Goal: Task Accomplishment & Management: Complete application form

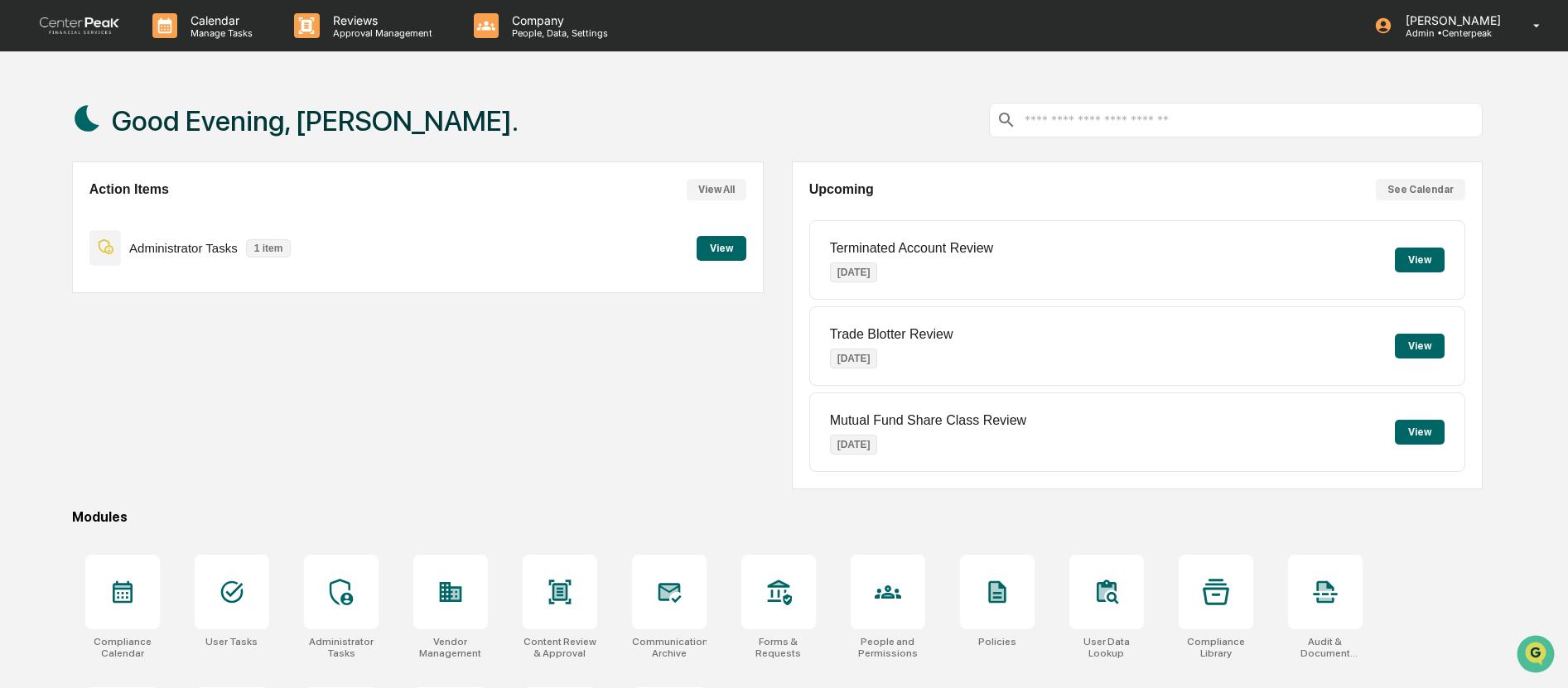
click at [738, 247] on button "View" at bounding box center [722, 249] width 50 height 25
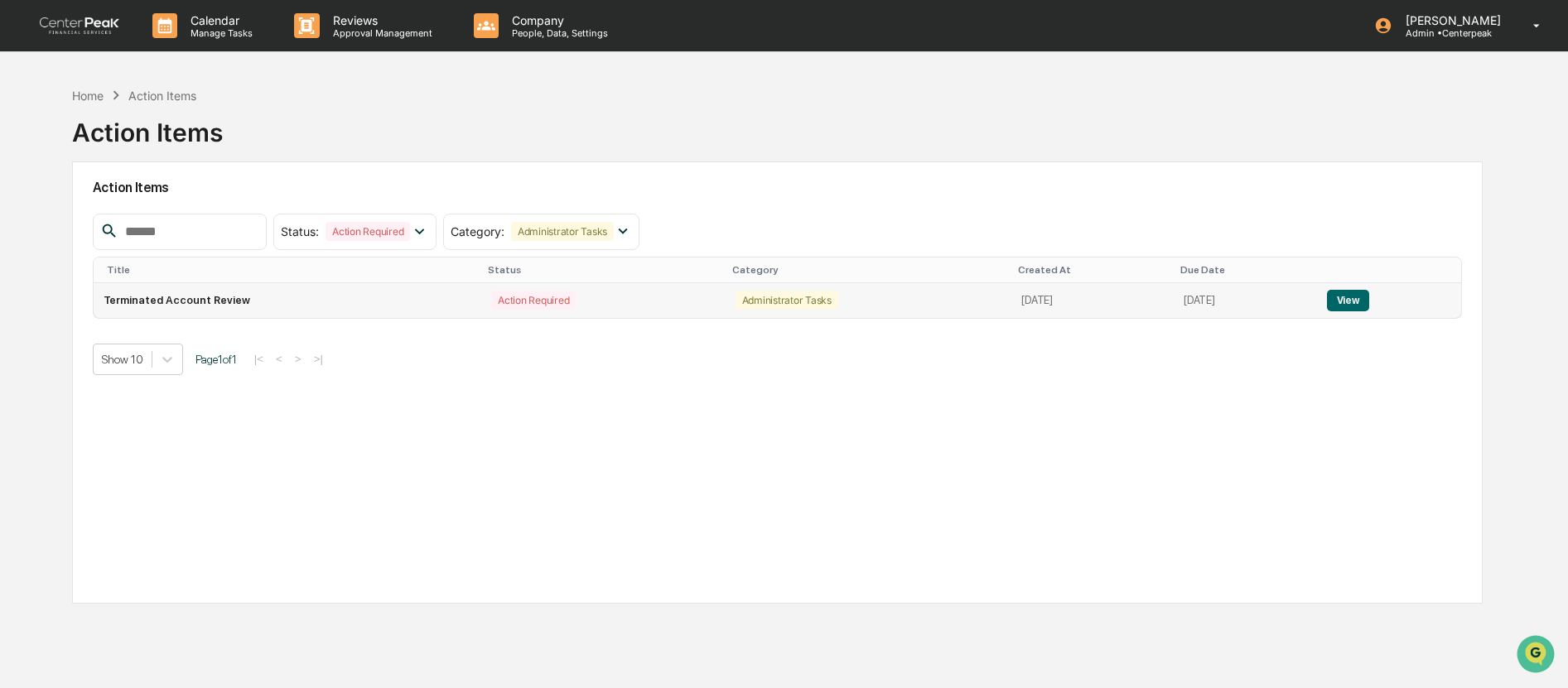
click at [1365, 302] on button "View" at bounding box center [1348, 301] width 42 height 21
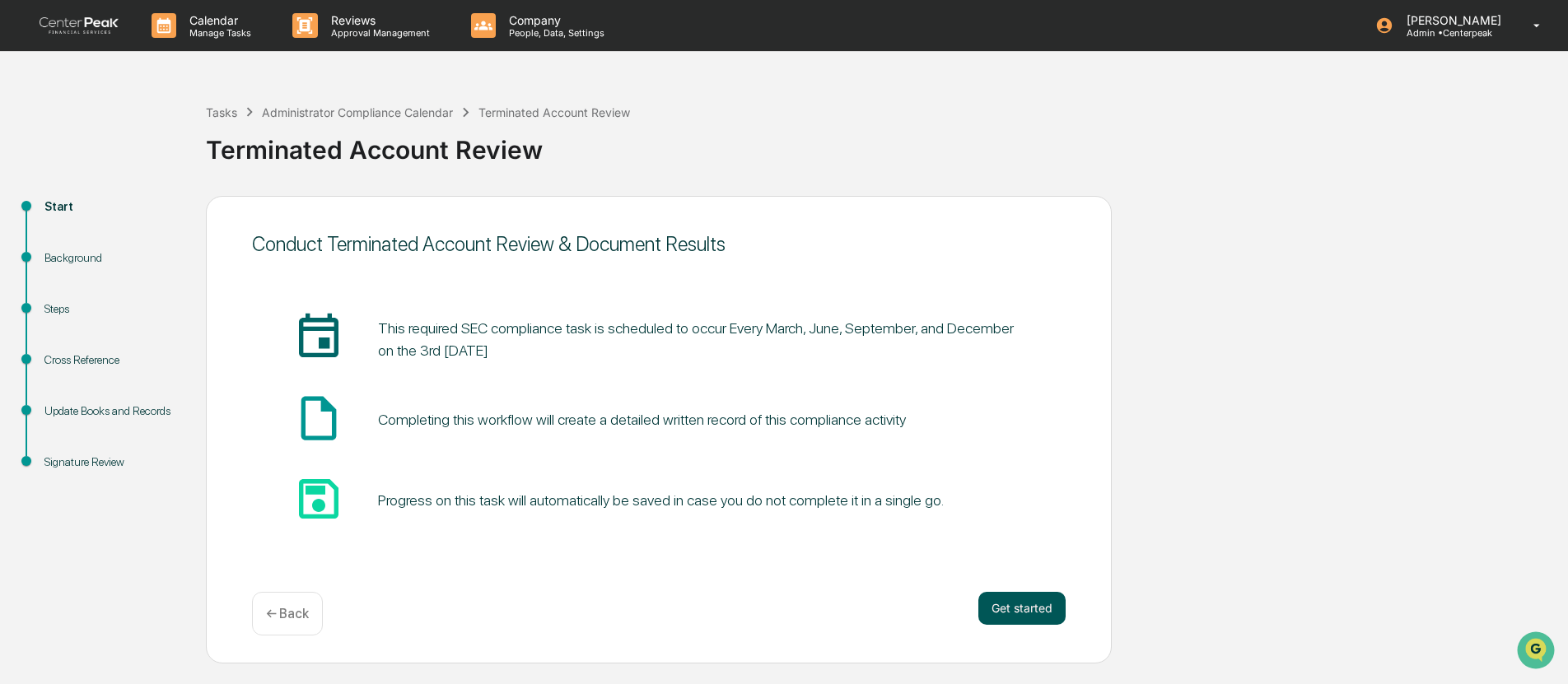
click at [1001, 611] on button "Get started" at bounding box center [1022, 608] width 87 height 33
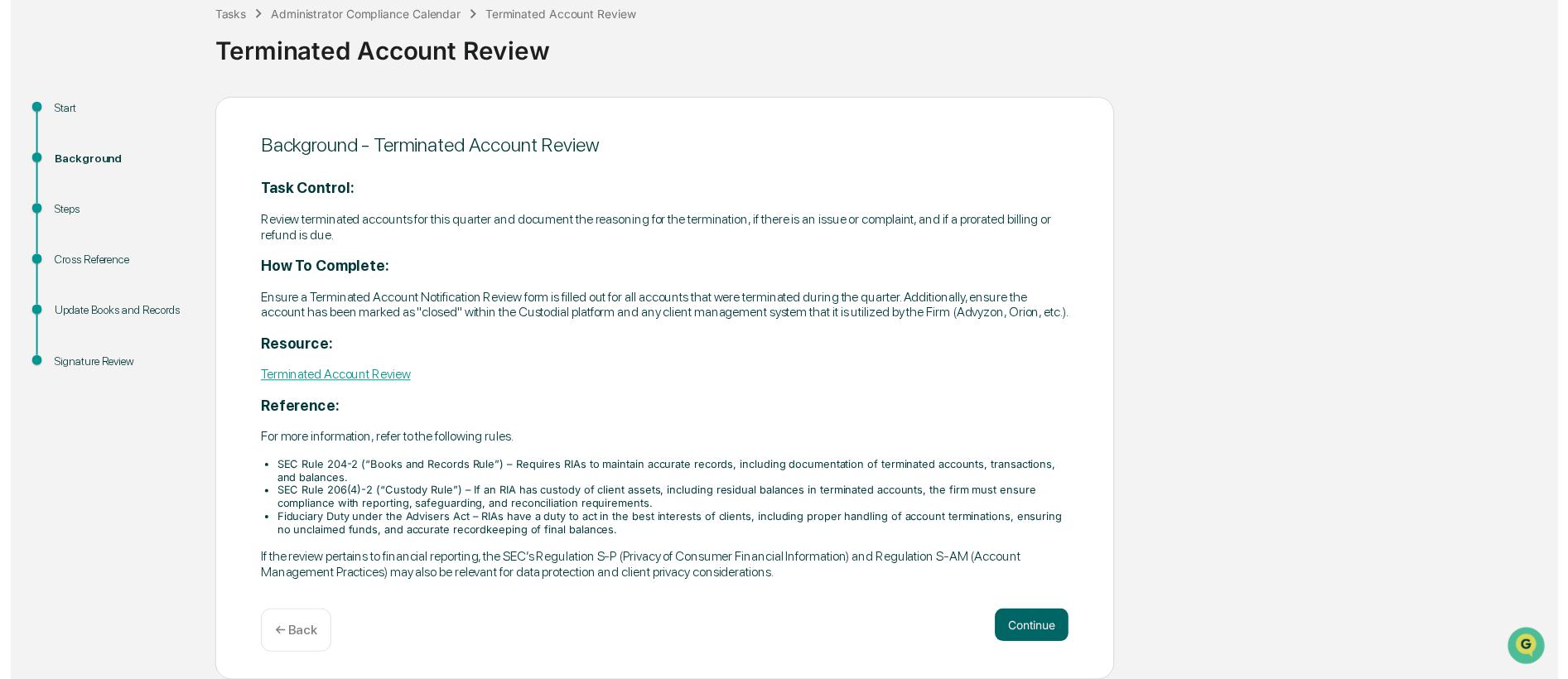
scroll to position [106, 0]
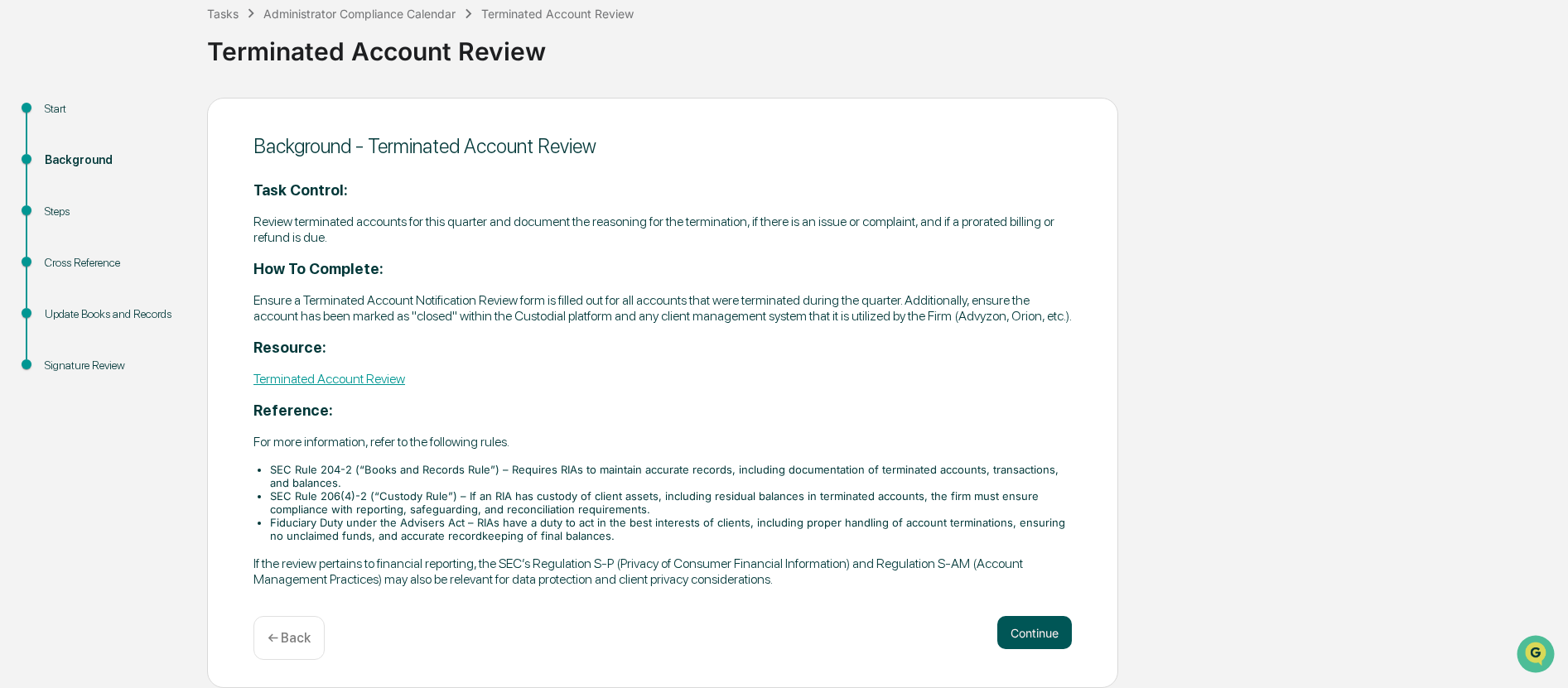
click at [1024, 631] on button "Continue" at bounding box center [1035, 633] width 75 height 33
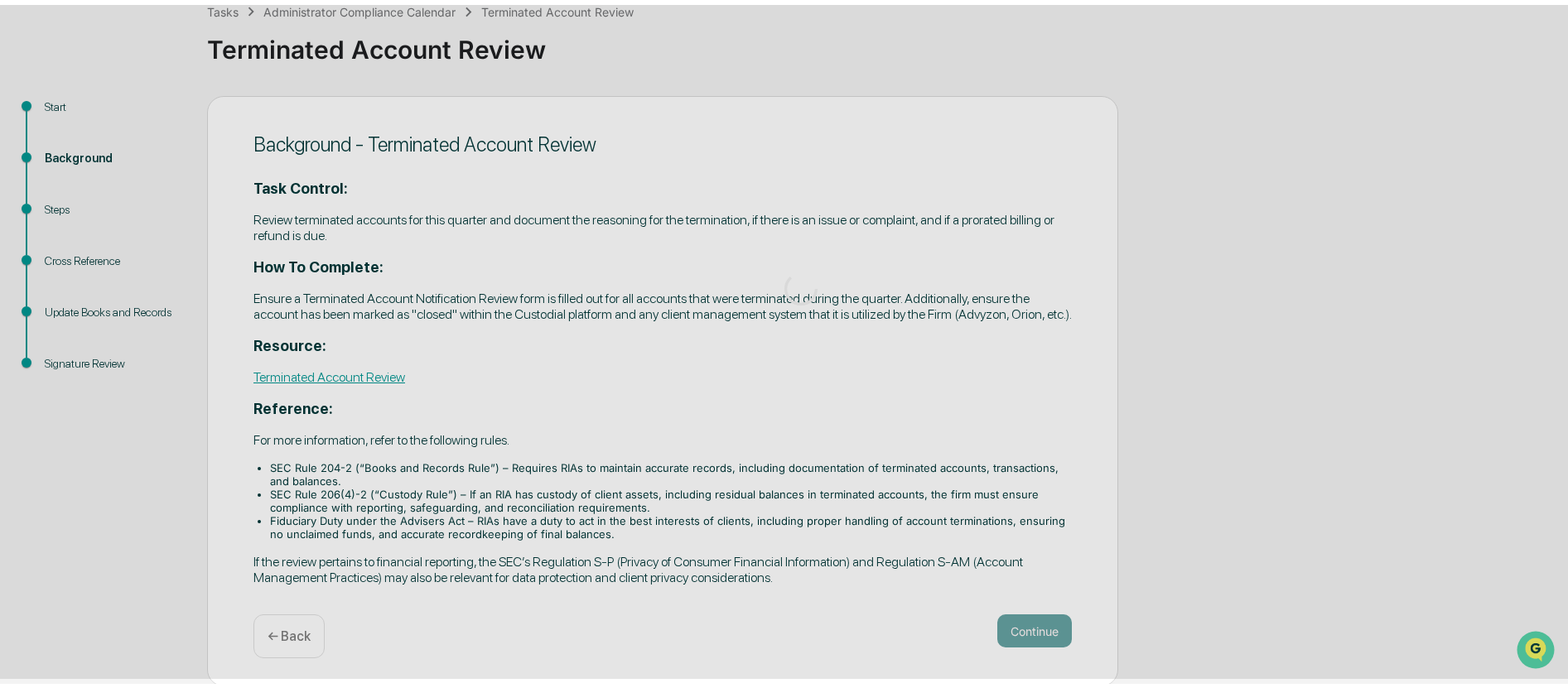
scroll to position [0, 0]
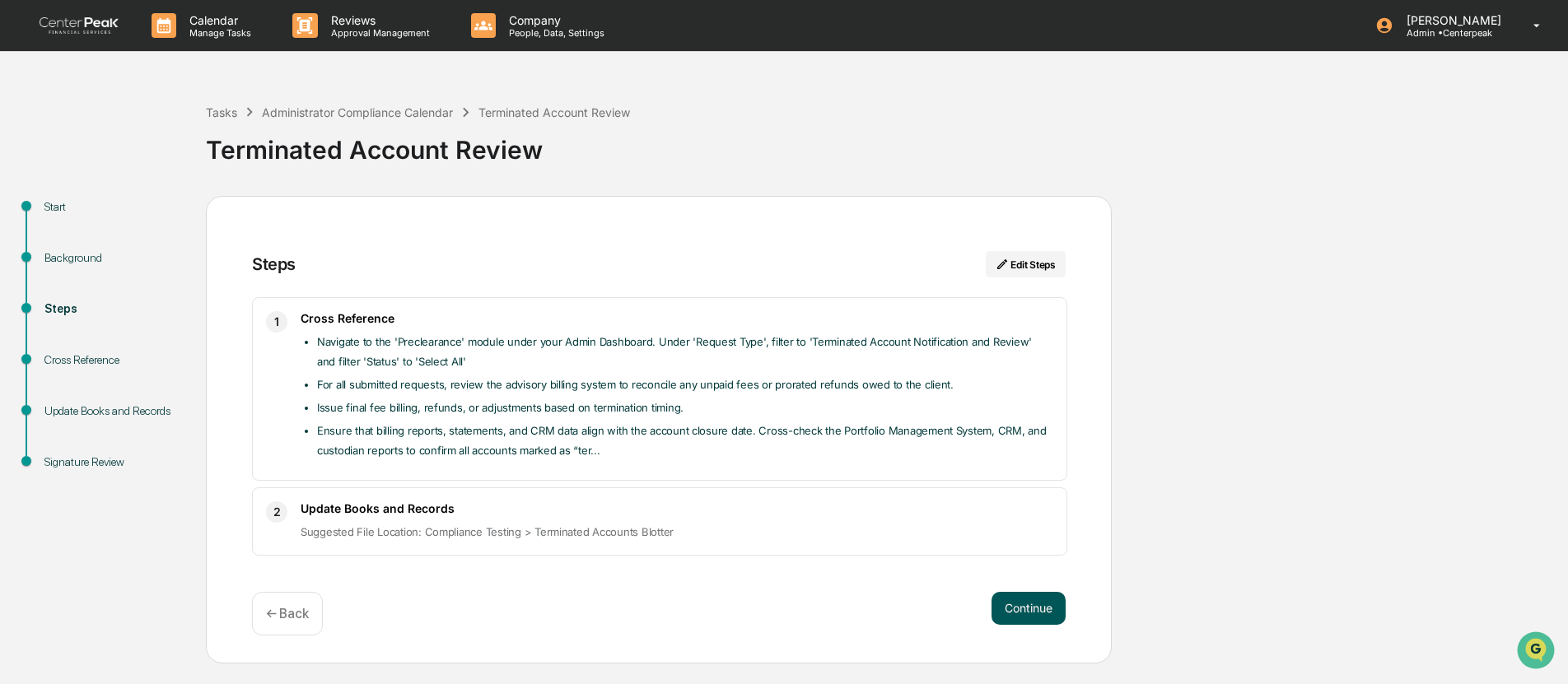
click at [1037, 609] on button "Continue" at bounding box center [1029, 608] width 75 height 33
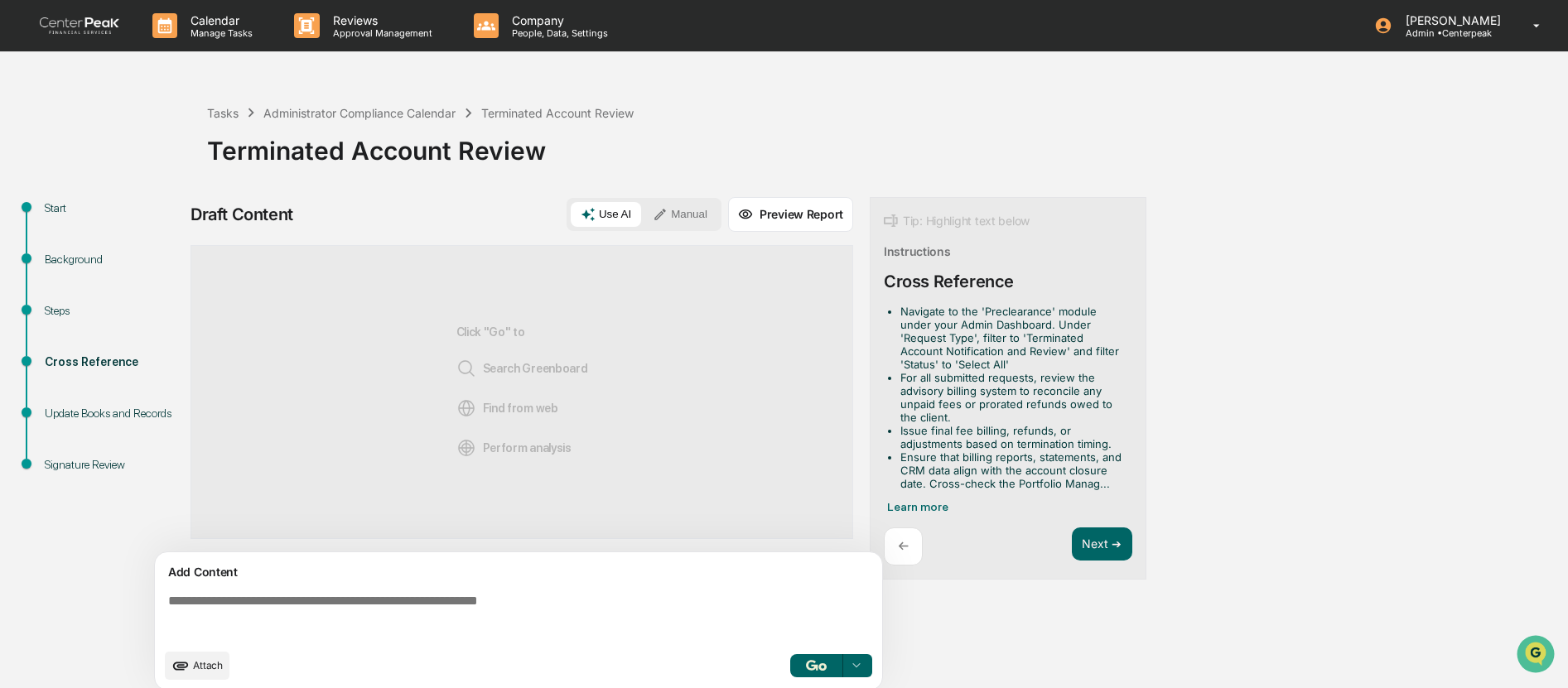
click at [822, 664] on img "button" at bounding box center [816, 666] width 20 height 11
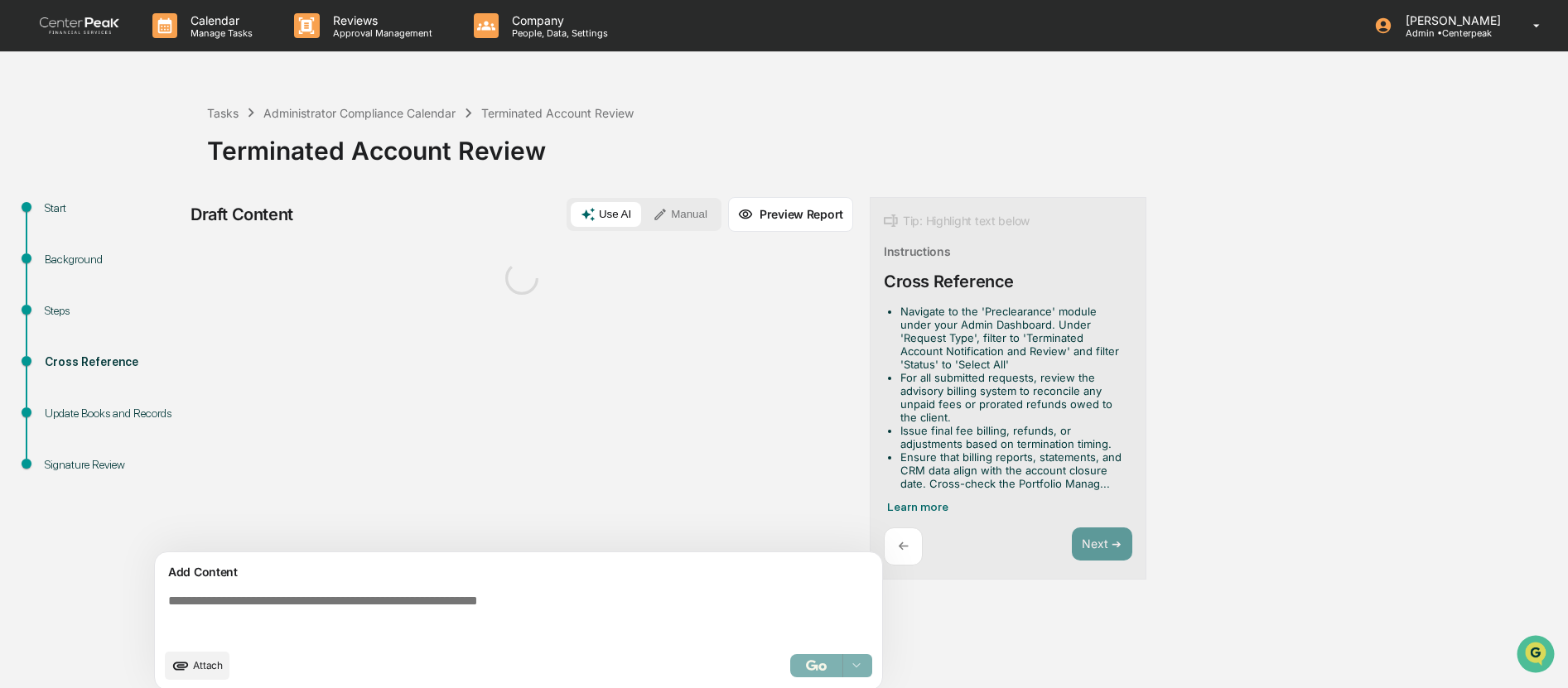
scroll to position [12, 0]
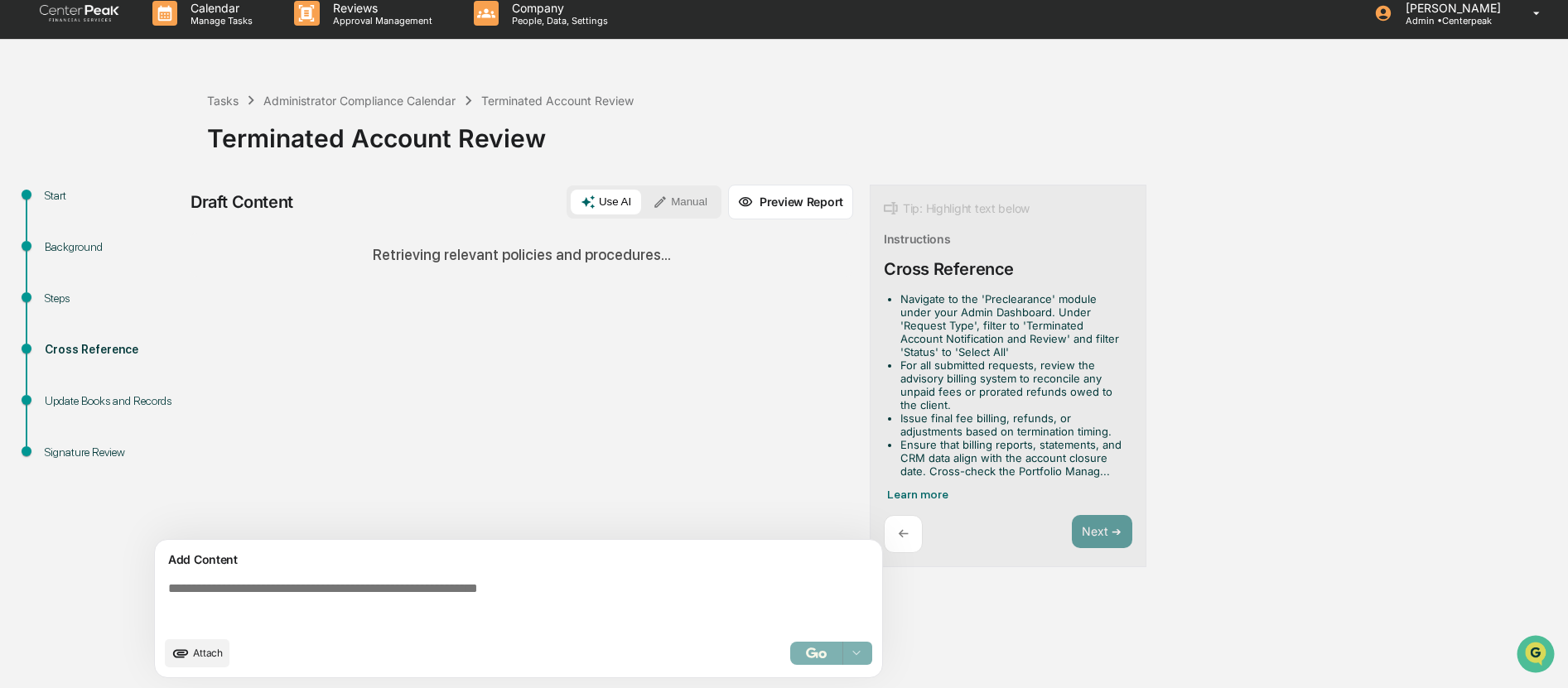
click at [909, 535] on div "←" at bounding box center [903, 535] width 39 height 39
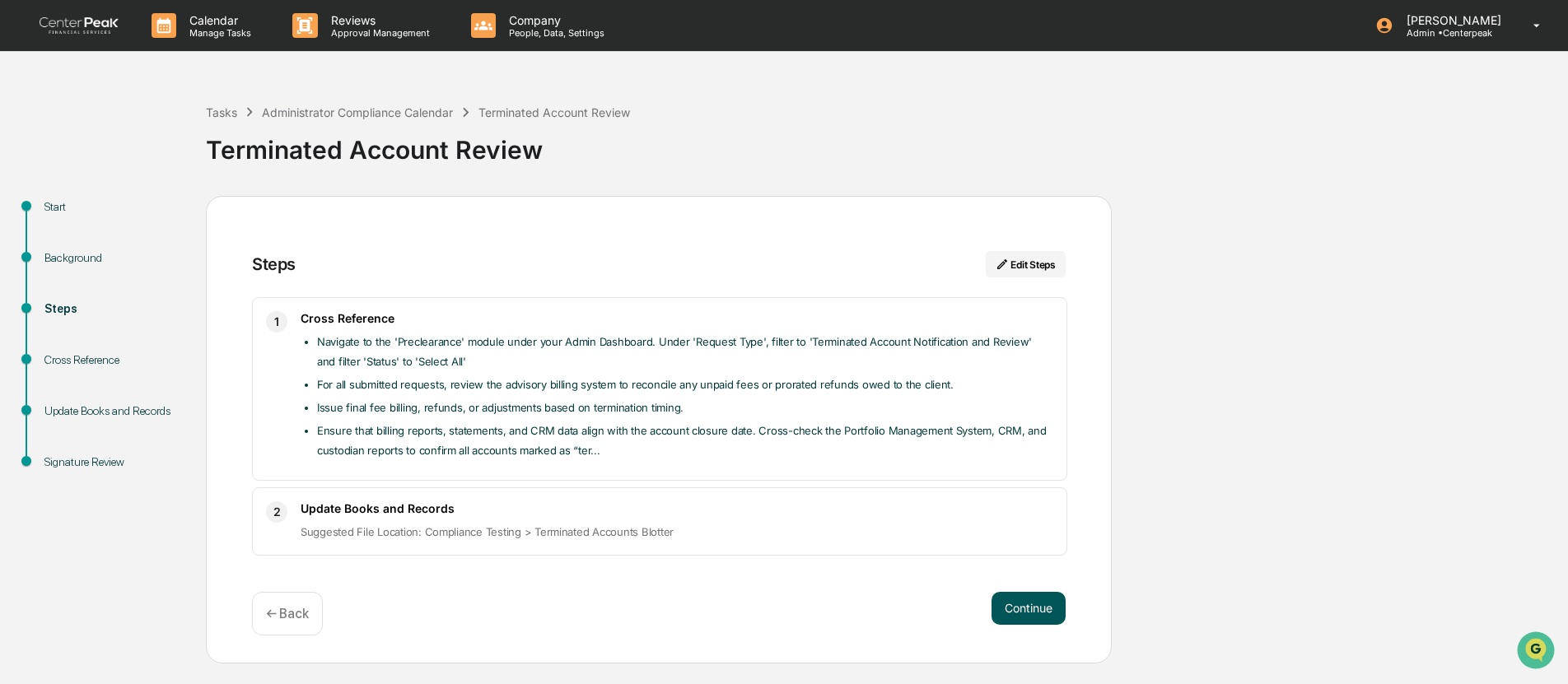
click at [1036, 611] on button "Continue" at bounding box center [1029, 608] width 75 height 33
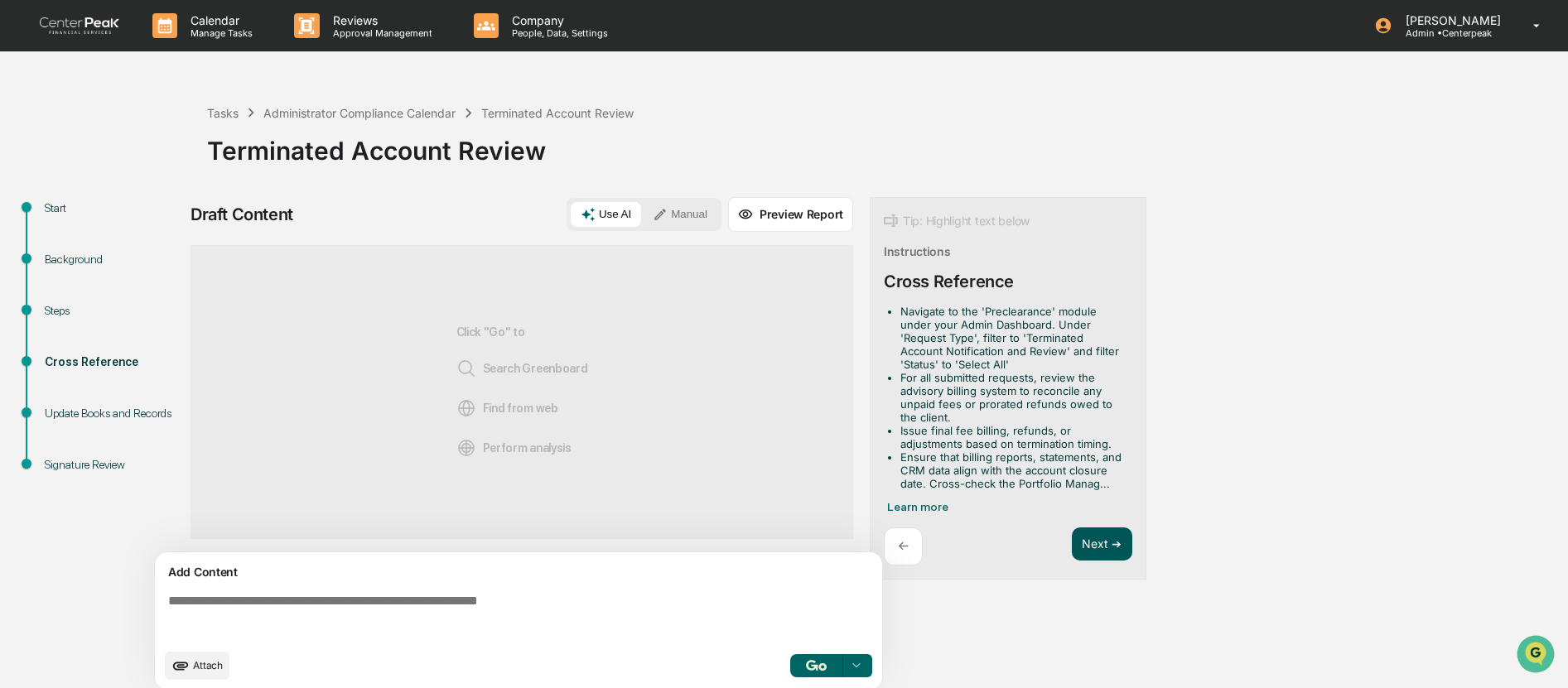
click at [1116, 547] on button "Next ➔" at bounding box center [1102, 544] width 61 height 34
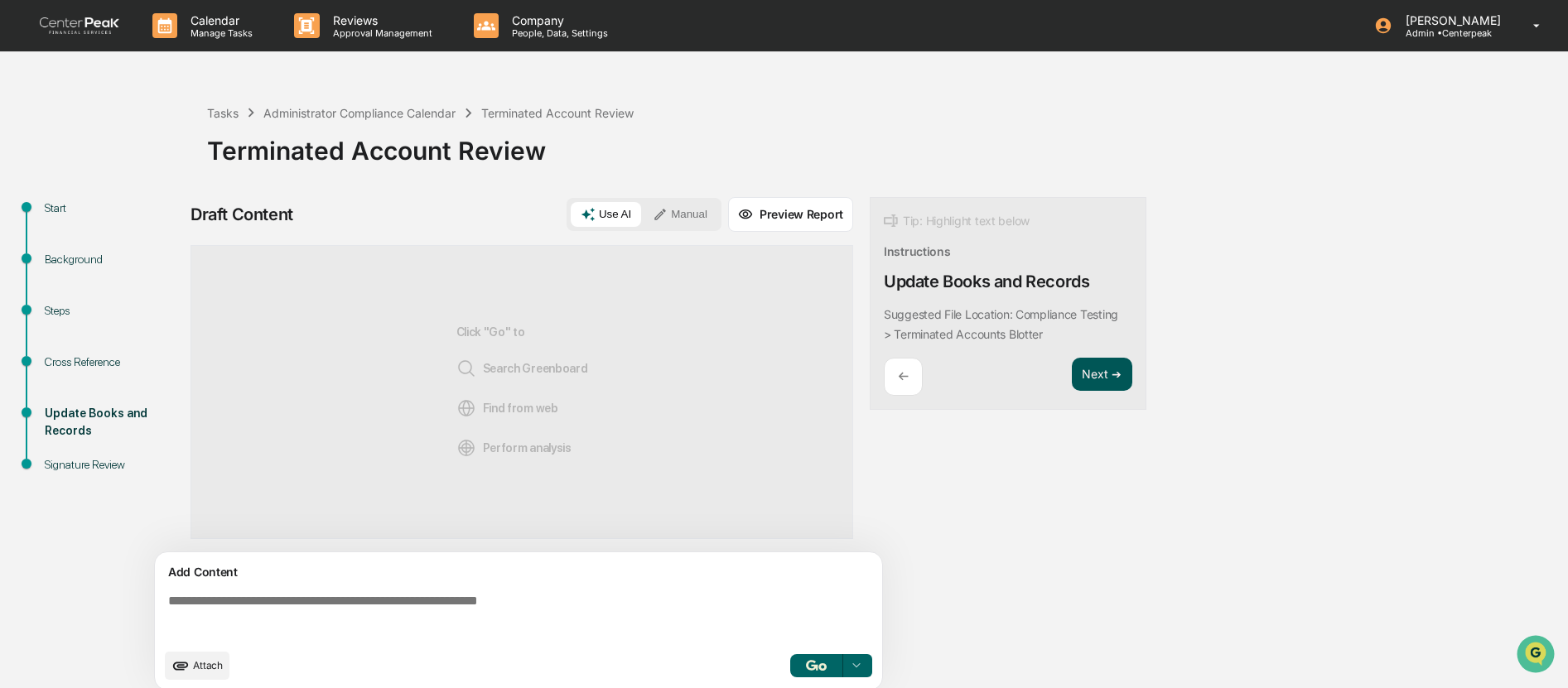
click at [1100, 377] on button "Next ➔" at bounding box center [1102, 375] width 61 height 34
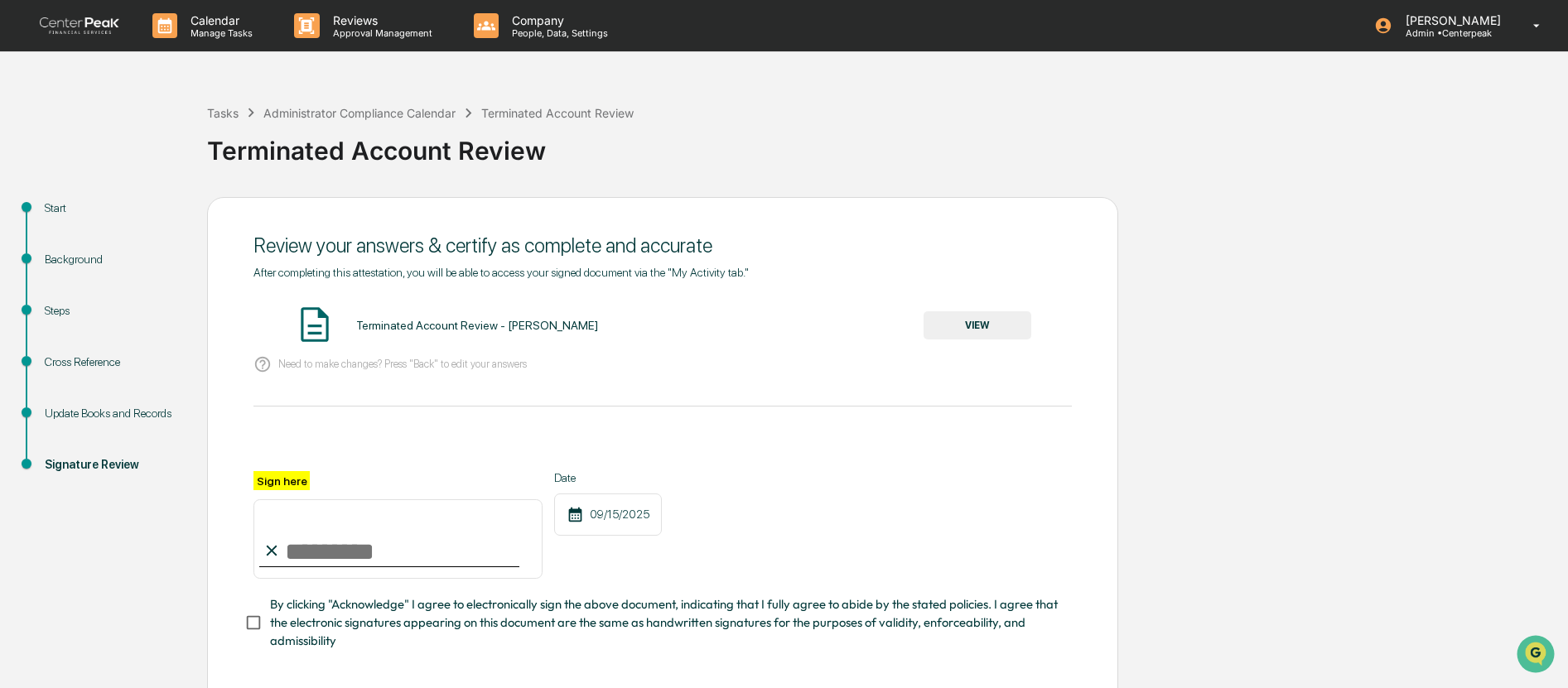
click at [412, 533] on input "Sign here" at bounding box center [398, 539] width 289 height 79
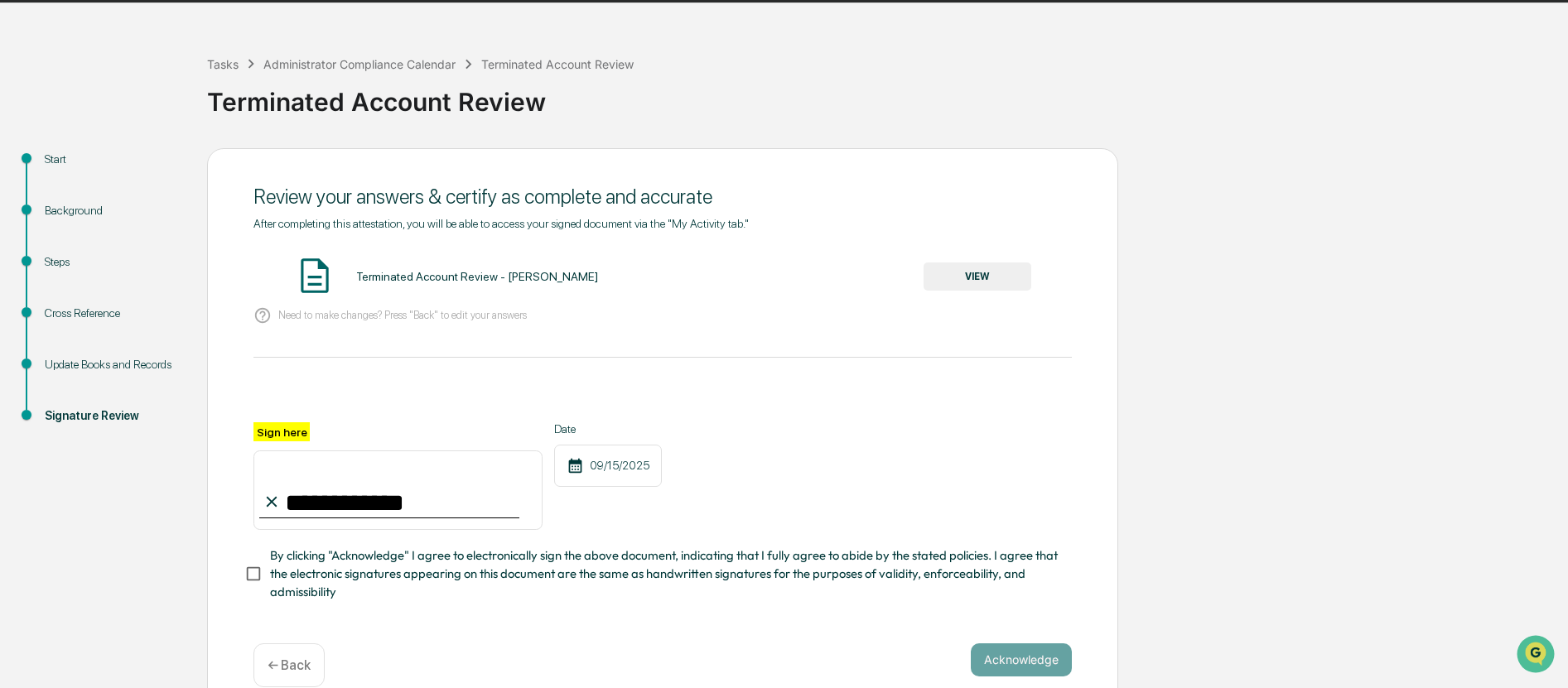
scroll to position [75, 0]
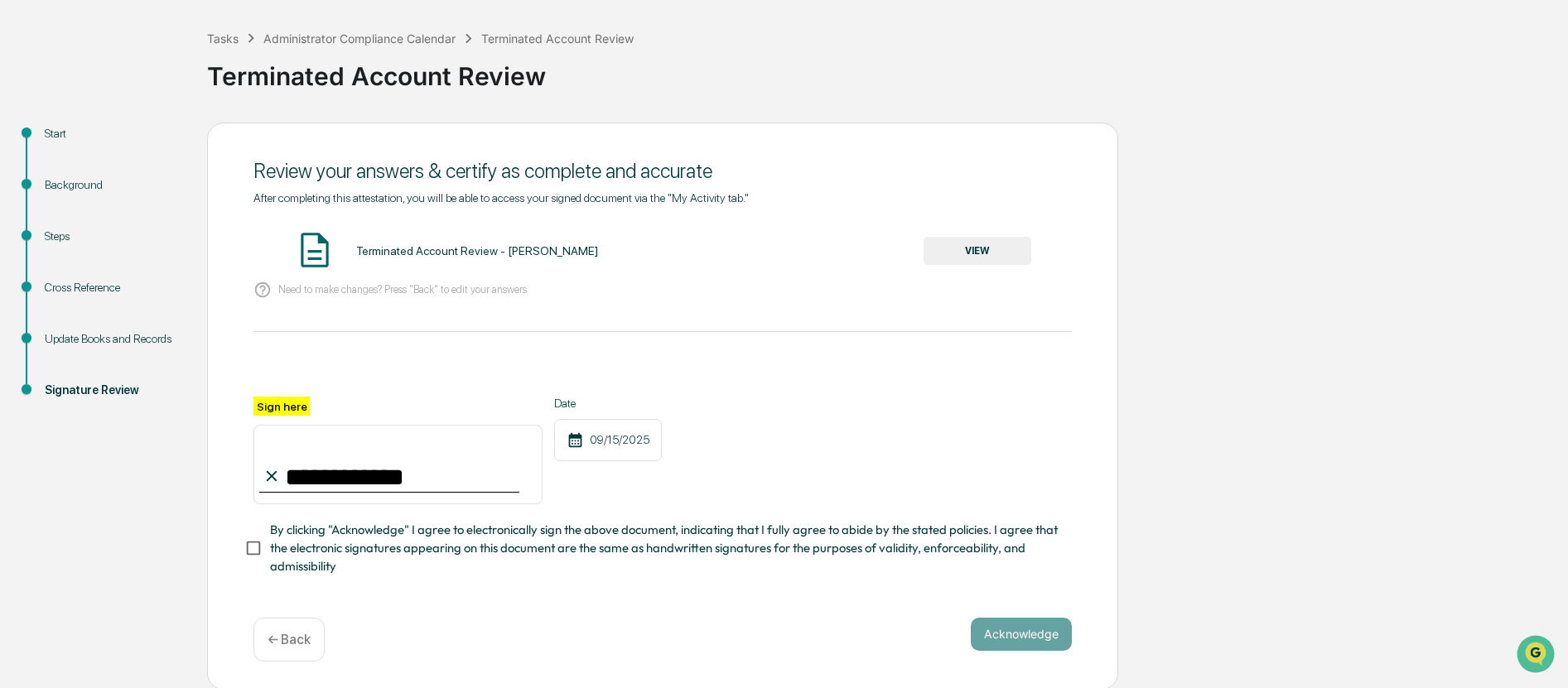
type input "**********"
click at [1008, 629] on button "Acknowledge" at bounding box center [1021, 634] width 101 height 33
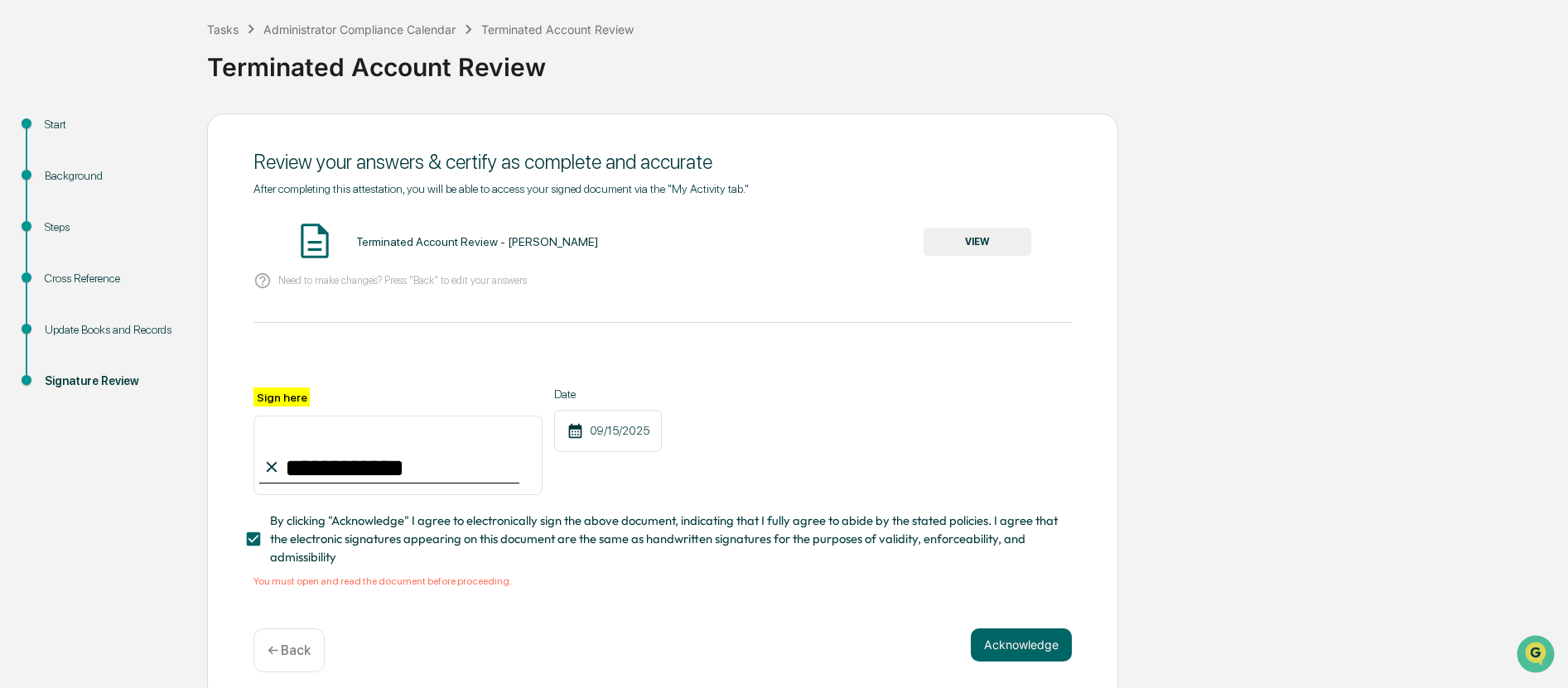
scroll to position [95, 0]
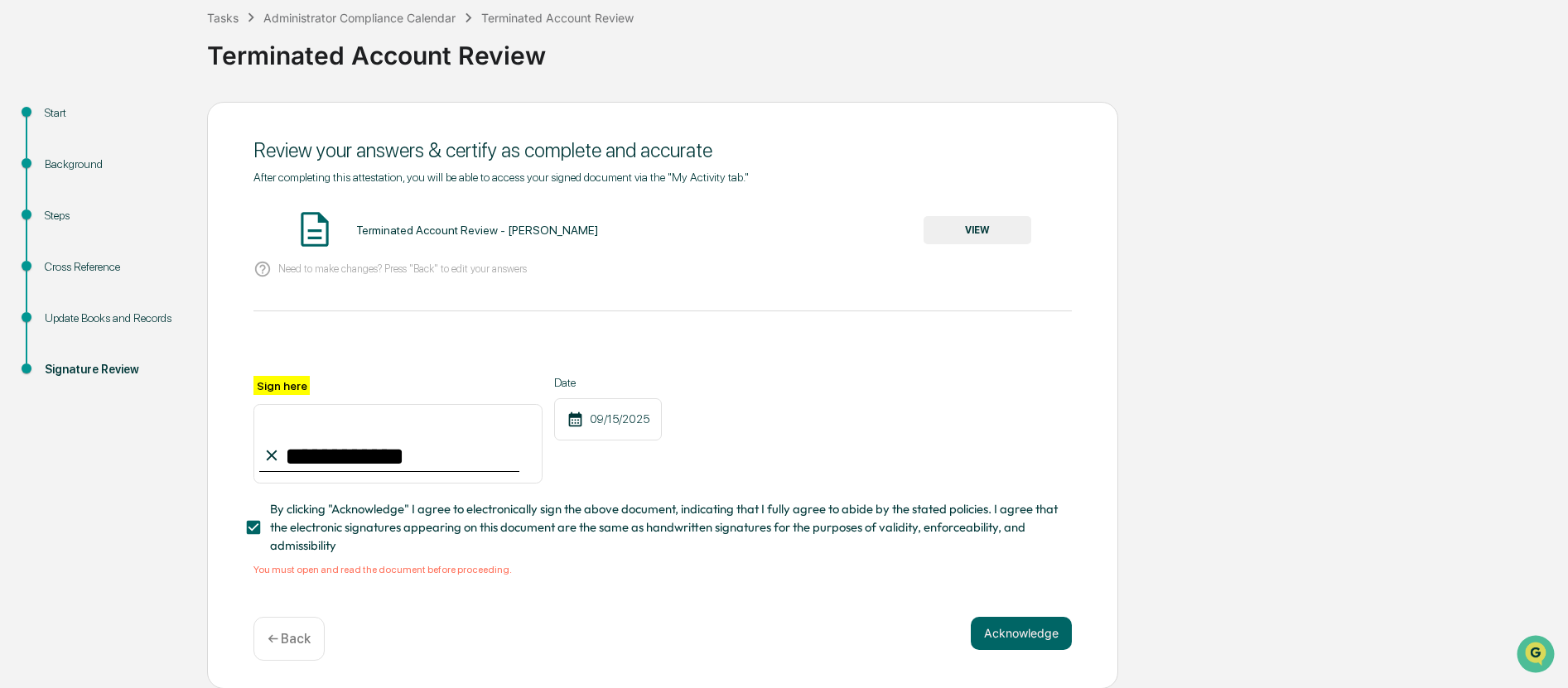
click at [985, 230] on button "VIEW" at bounding box center [977, 230] width 108 height 29
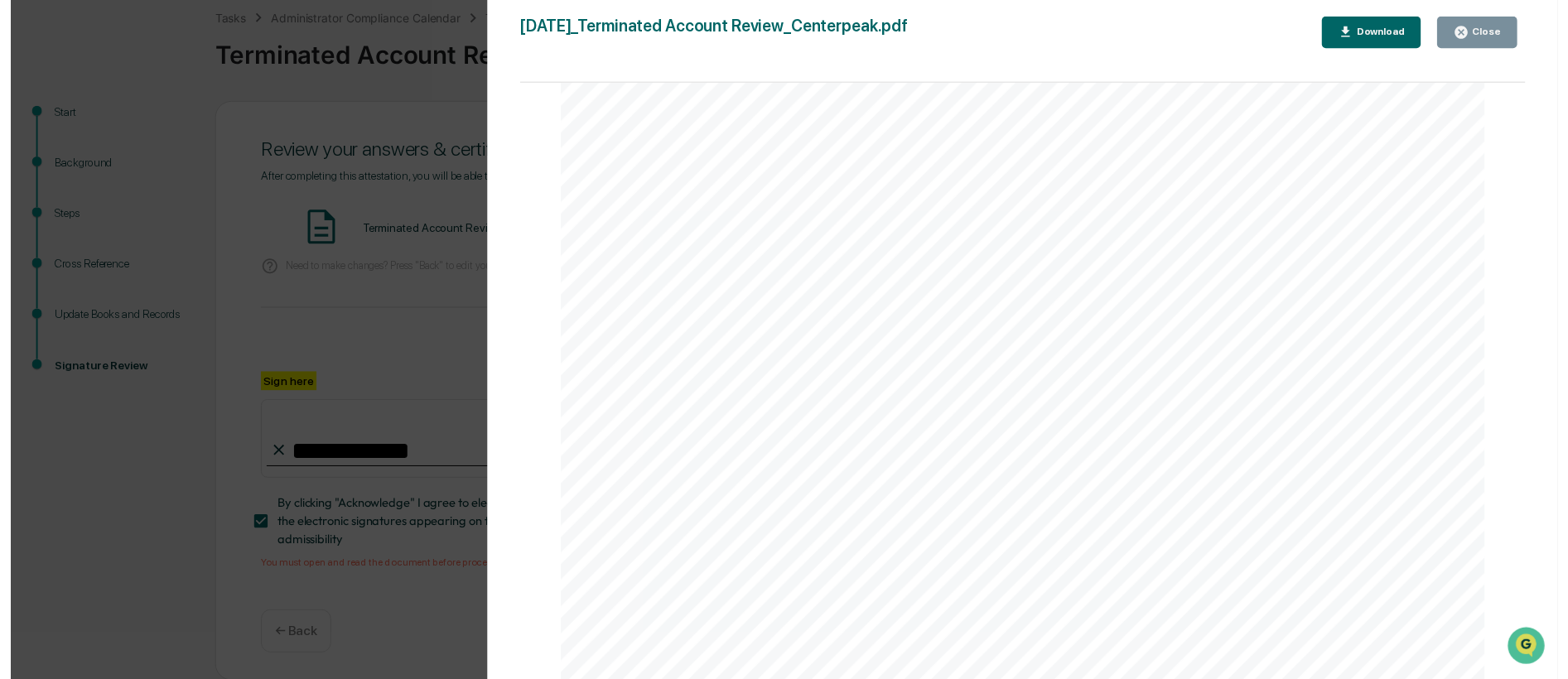
scroll to position [0, 0]
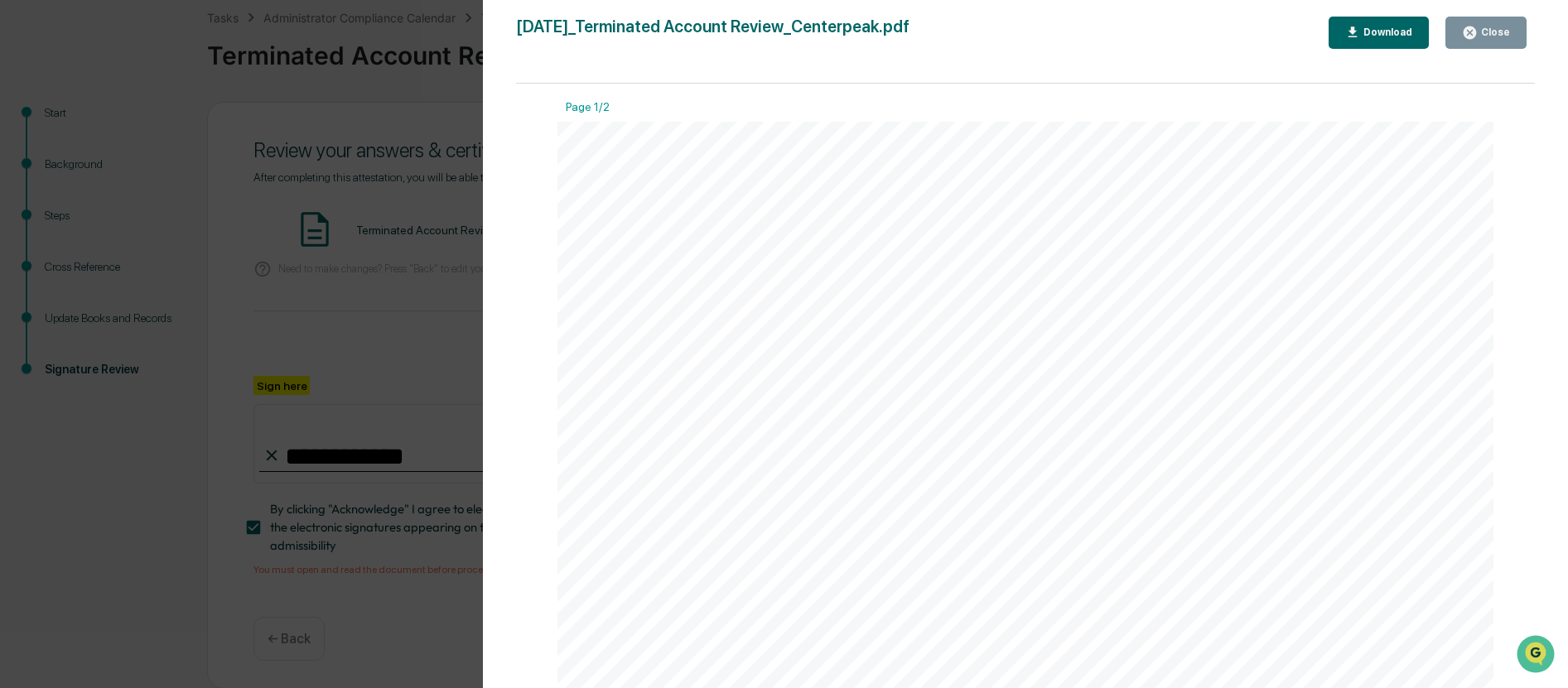
click at [1490, 28] on div "Close" at bounding box center [1494, 32] width 32 height 12
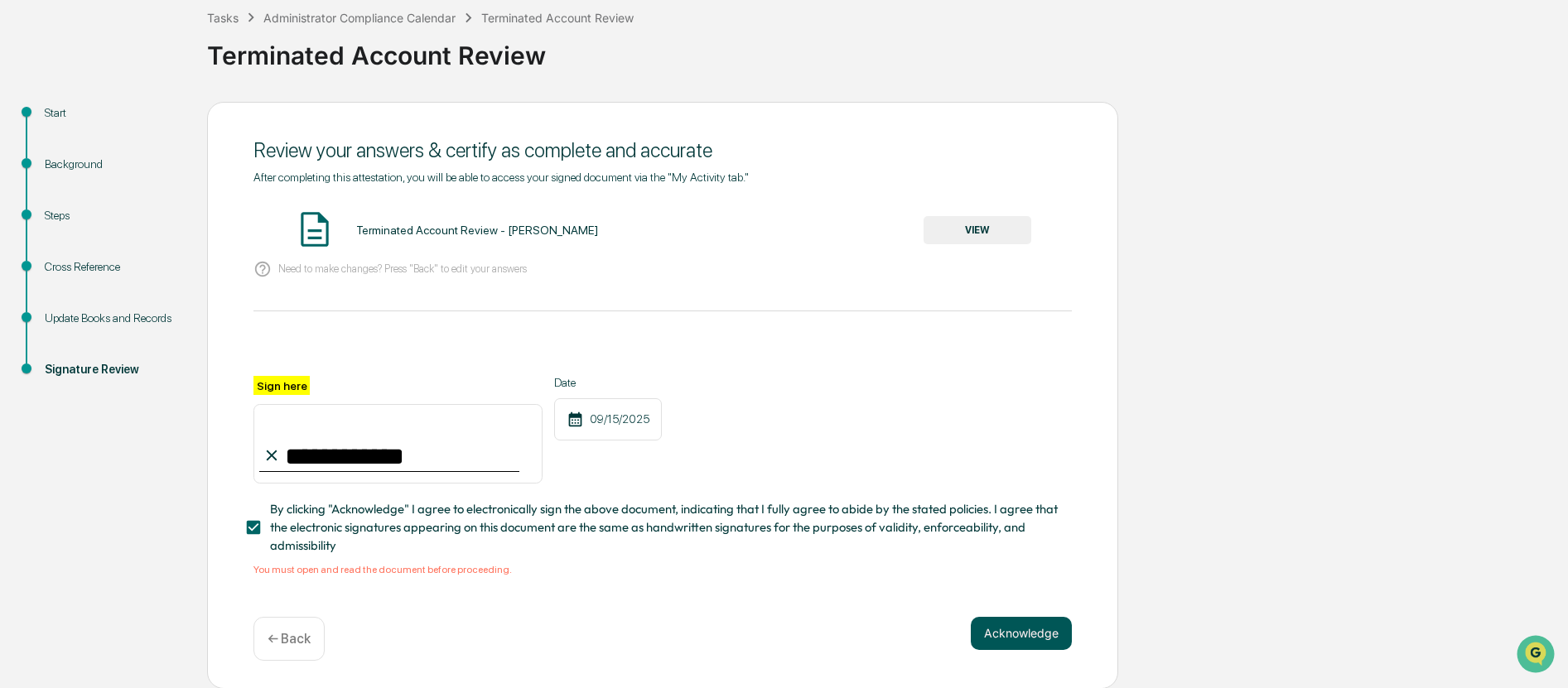
click at [1000, 628] on button "Acknowledge" at bounding box center [1021, 633] width 101 height 33
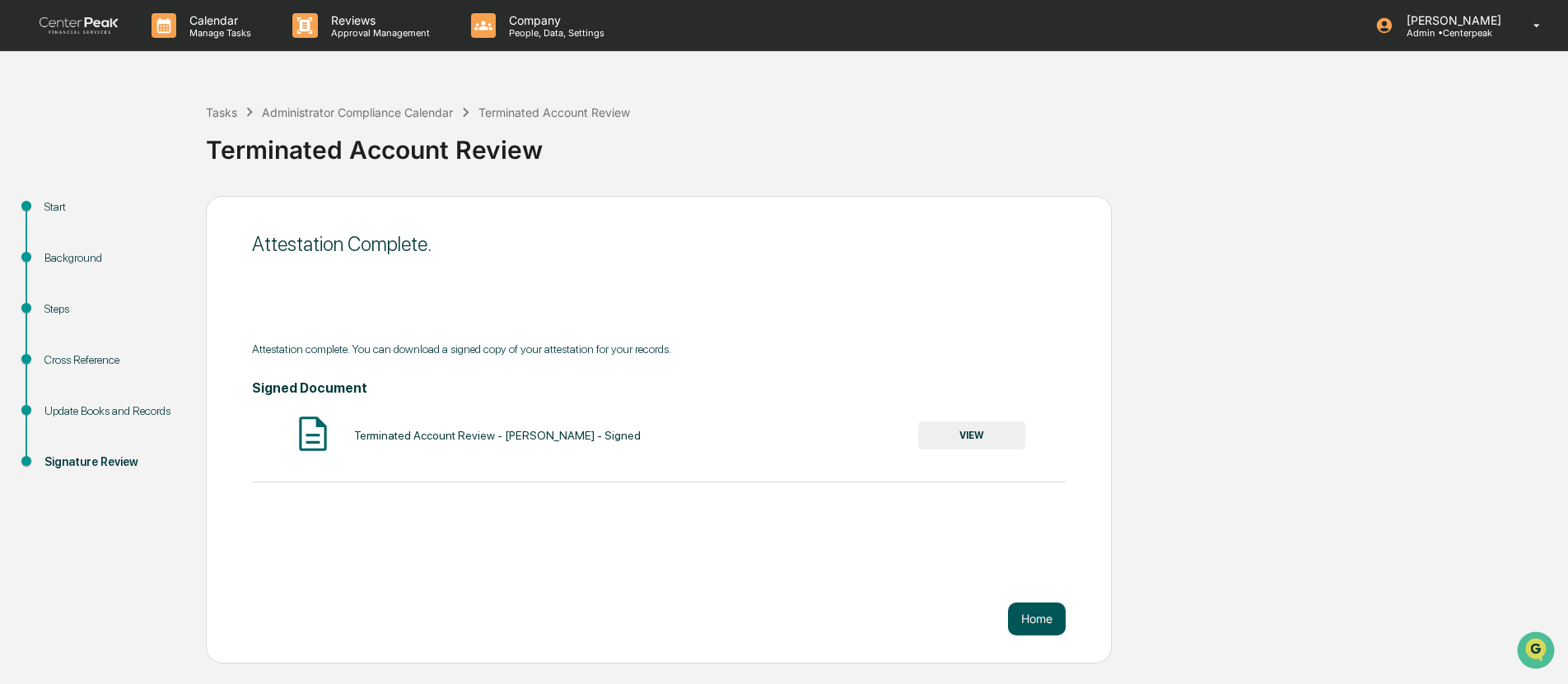
click at [1036, 619] on button "Home" at bounding box center [1036, 618] width 58 height 33
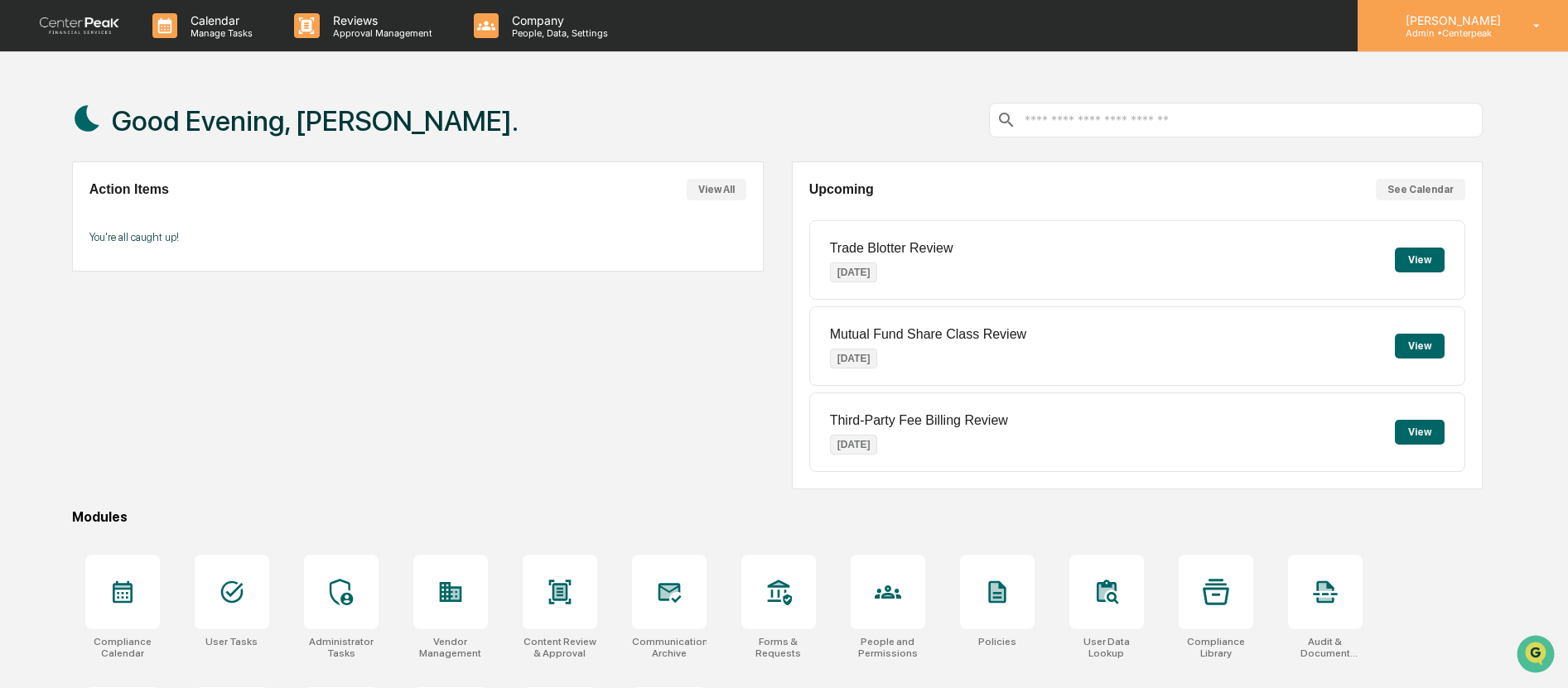
click at [1516, 26] on div "[PERSON_NAME] Admin • Centerpeak" at bounding box center [1463, 26] width 211 height 52
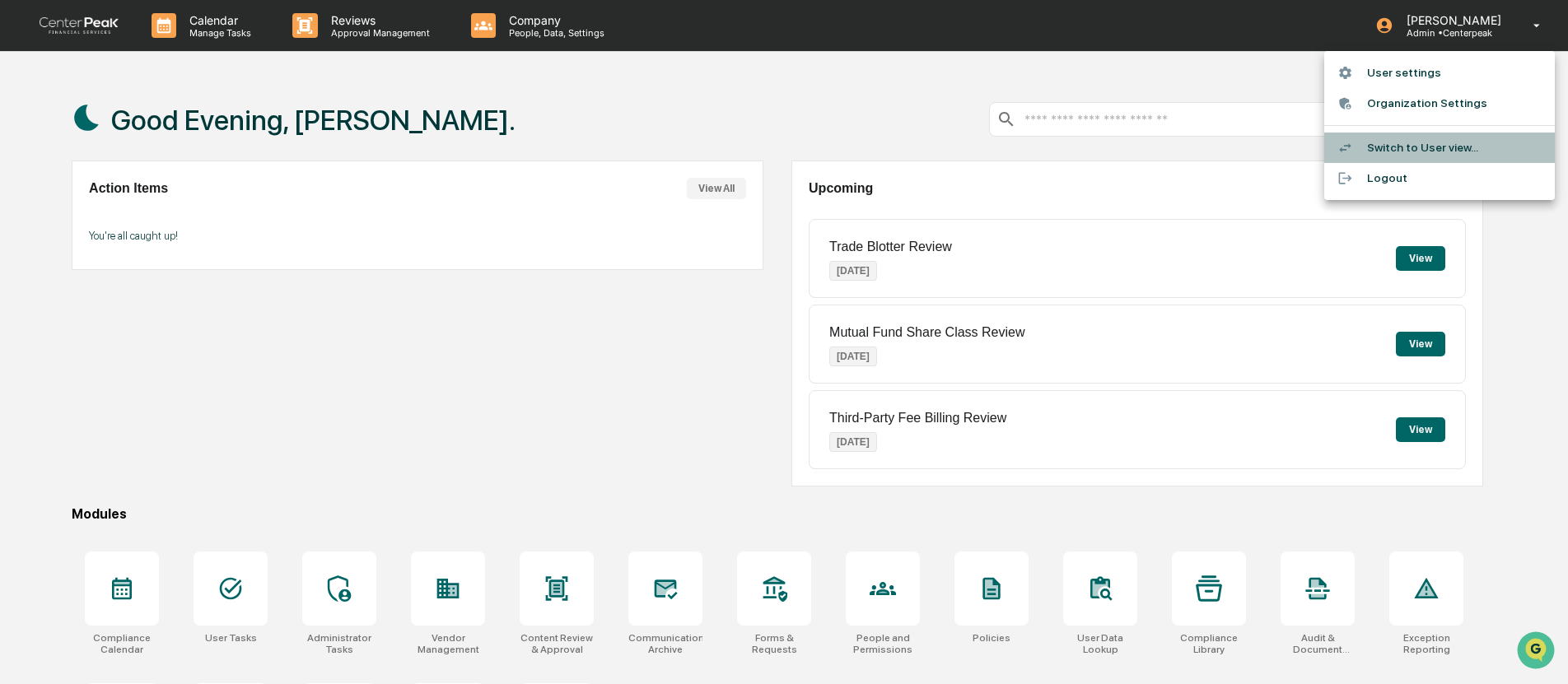
click at [1433, 152] on li "Switch to User view..." at bounding box center [1440, 147] width 231 height 30
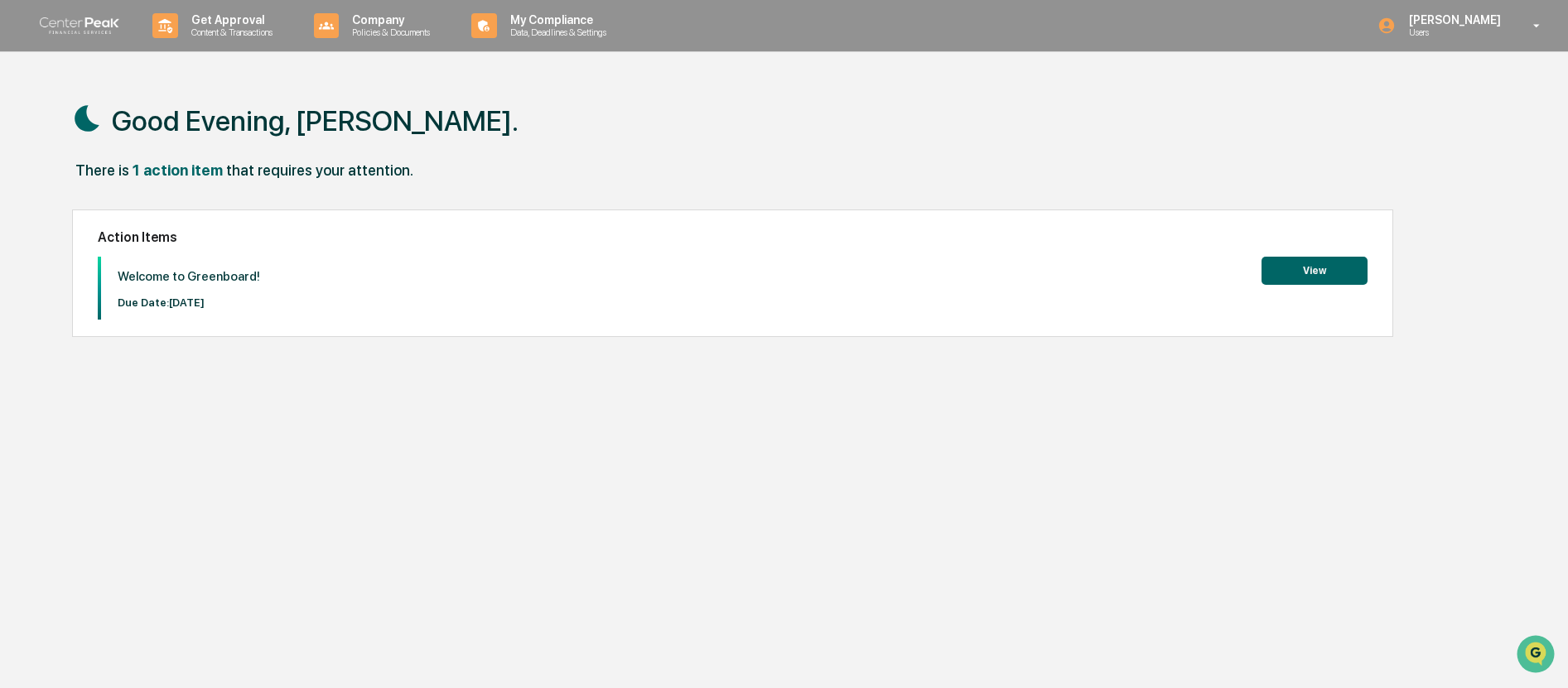
click at [1310, 271] on button "View" at bounding box center [1315, 271] width 106 height 29
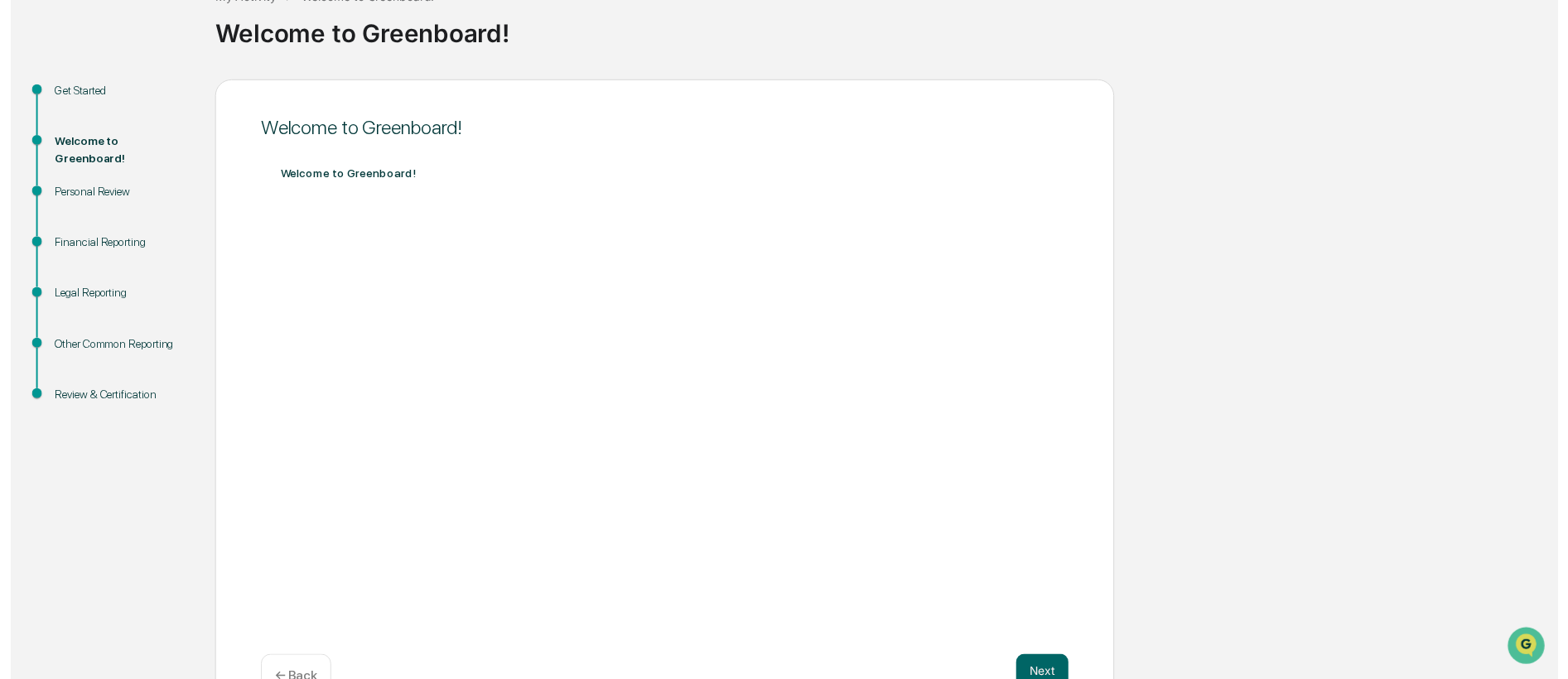
scroll to position [162, 0]
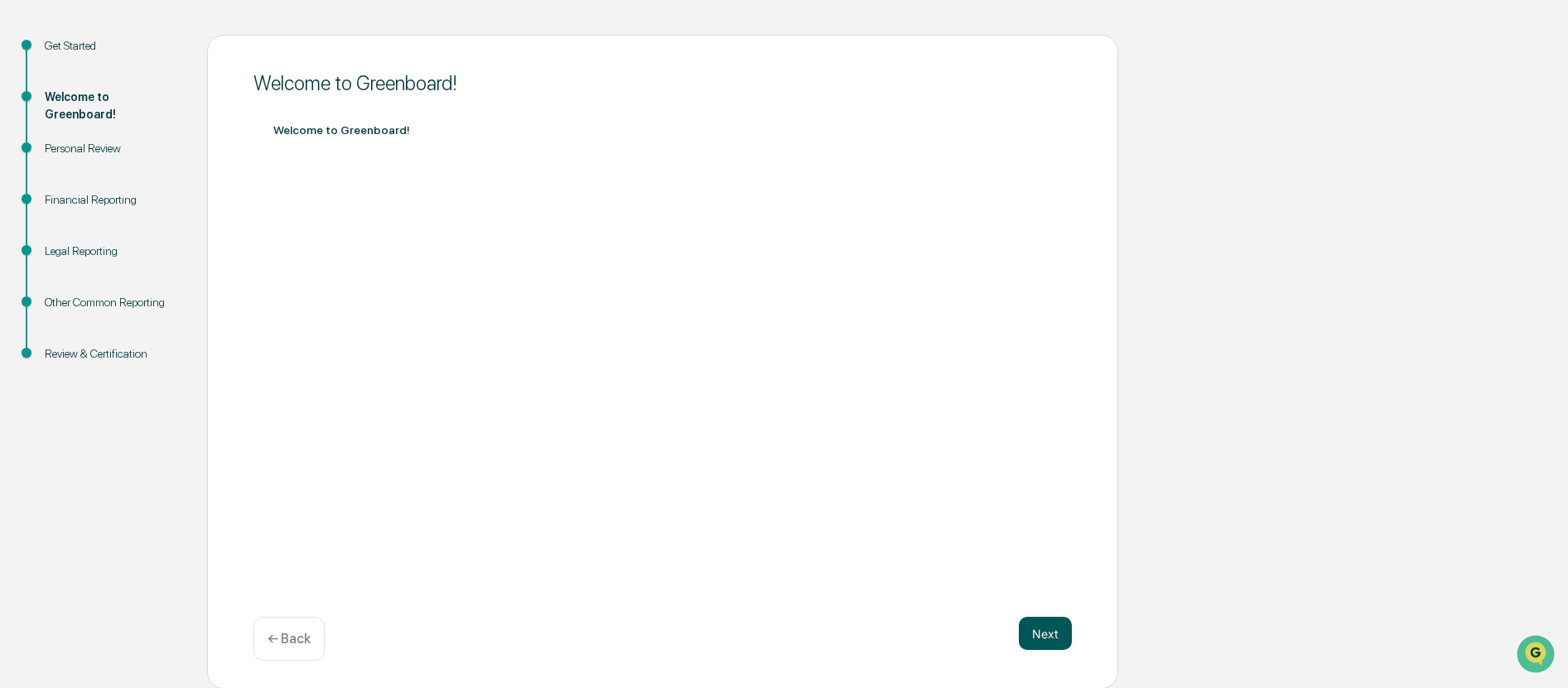
click at [1041, 648] on button "Next" at bounding box center [1045, 633] width 53 height 33
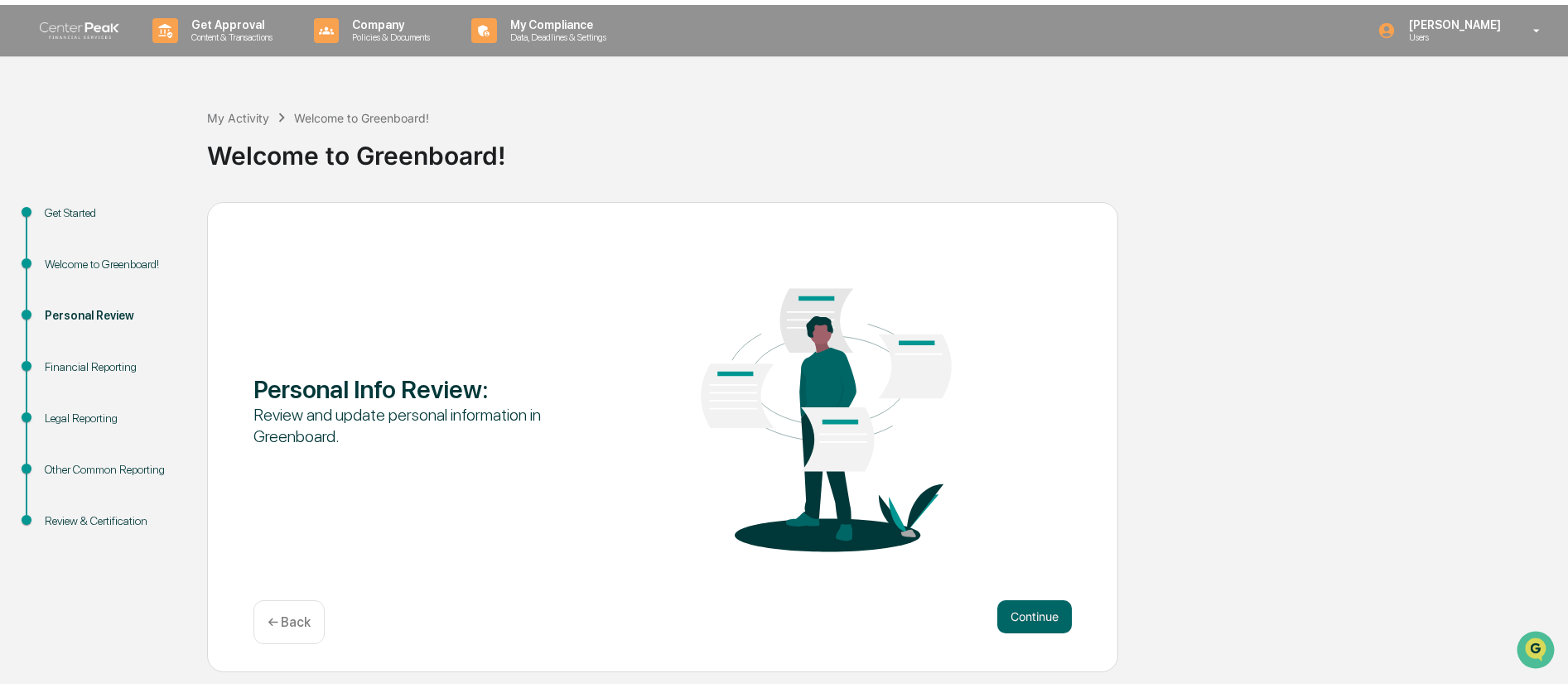
scroll to position [0, 0]
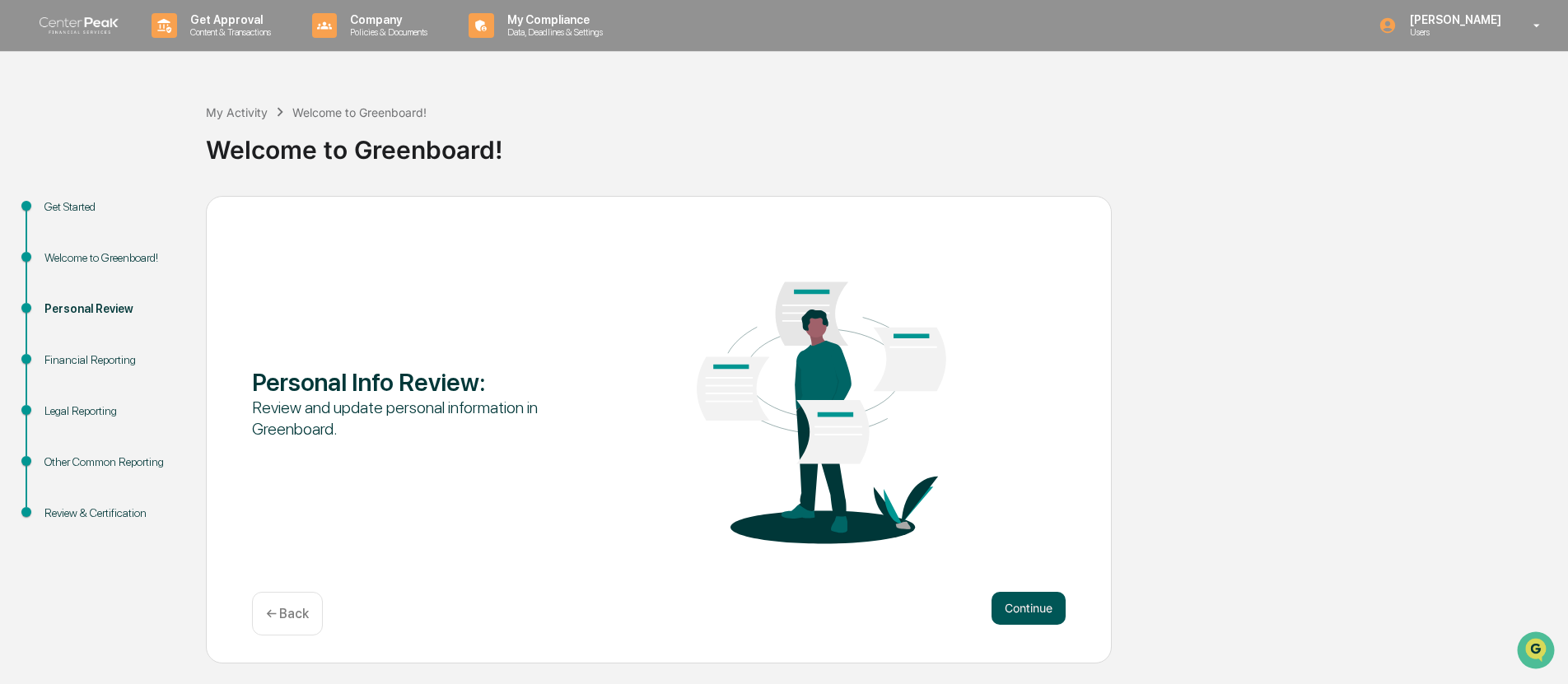
click at [1034, 604] on button "Continue" at bounding box center [1029, 608] width 75 height 33
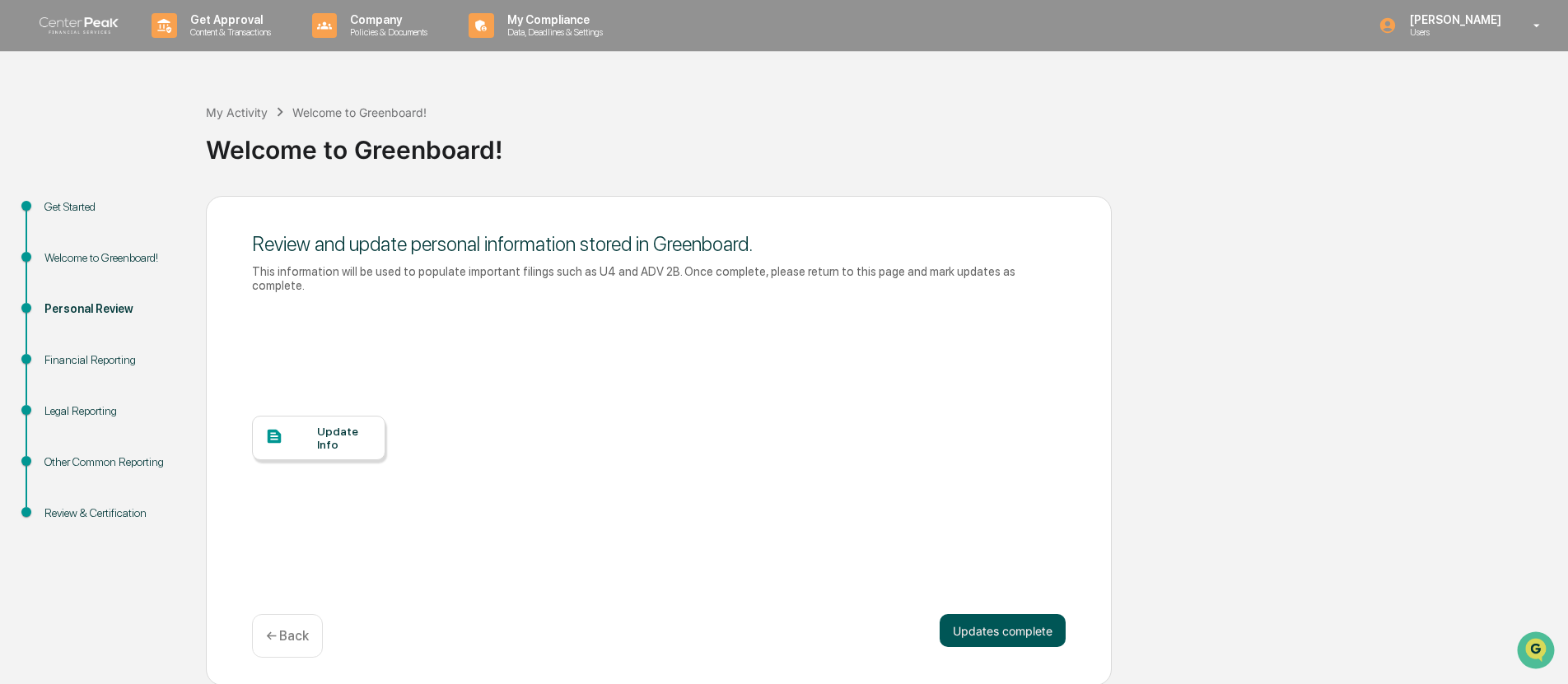
click at [995, 633] on button "Updates complete" at bounding box center [1003, 630] width 126 height 33
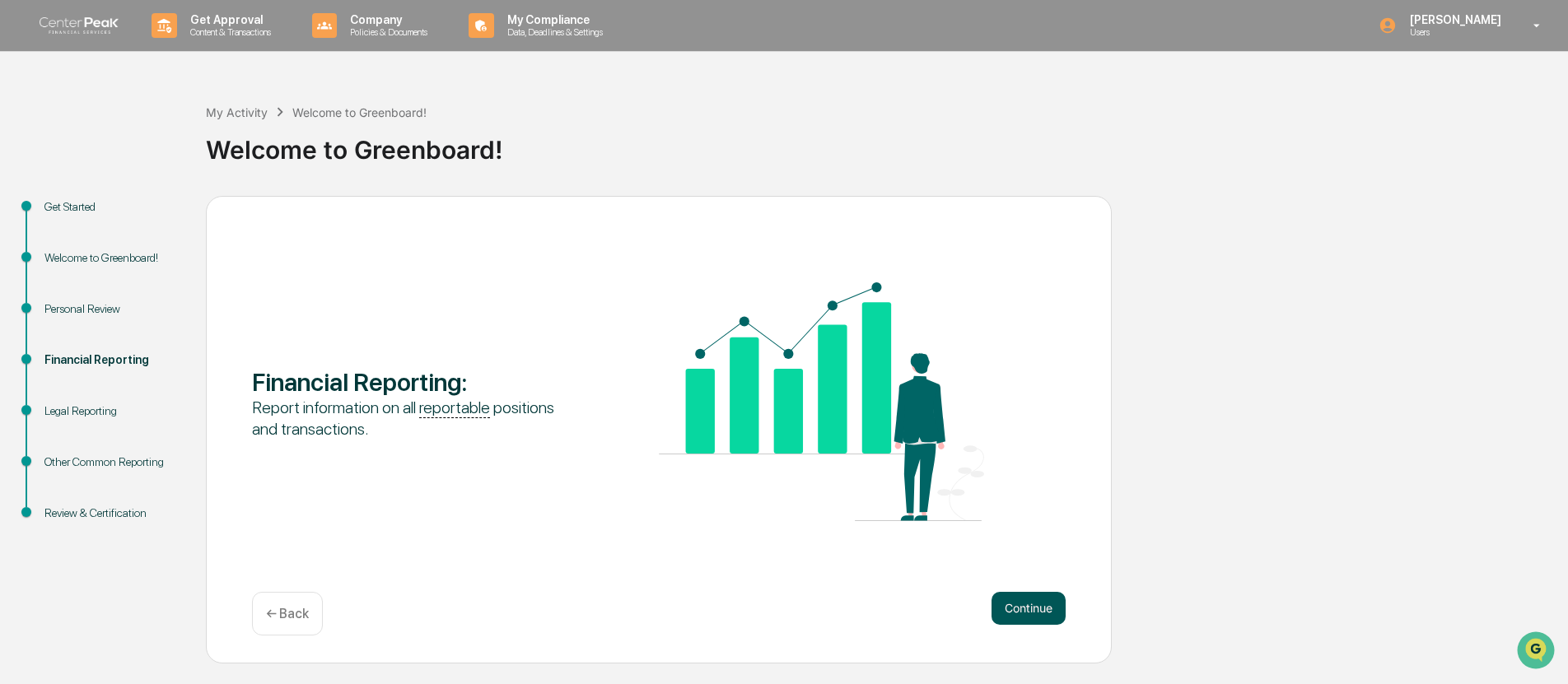
click at [1005, 613] on button "Continue" at bounding box center [1029, 608] width 75 height 33
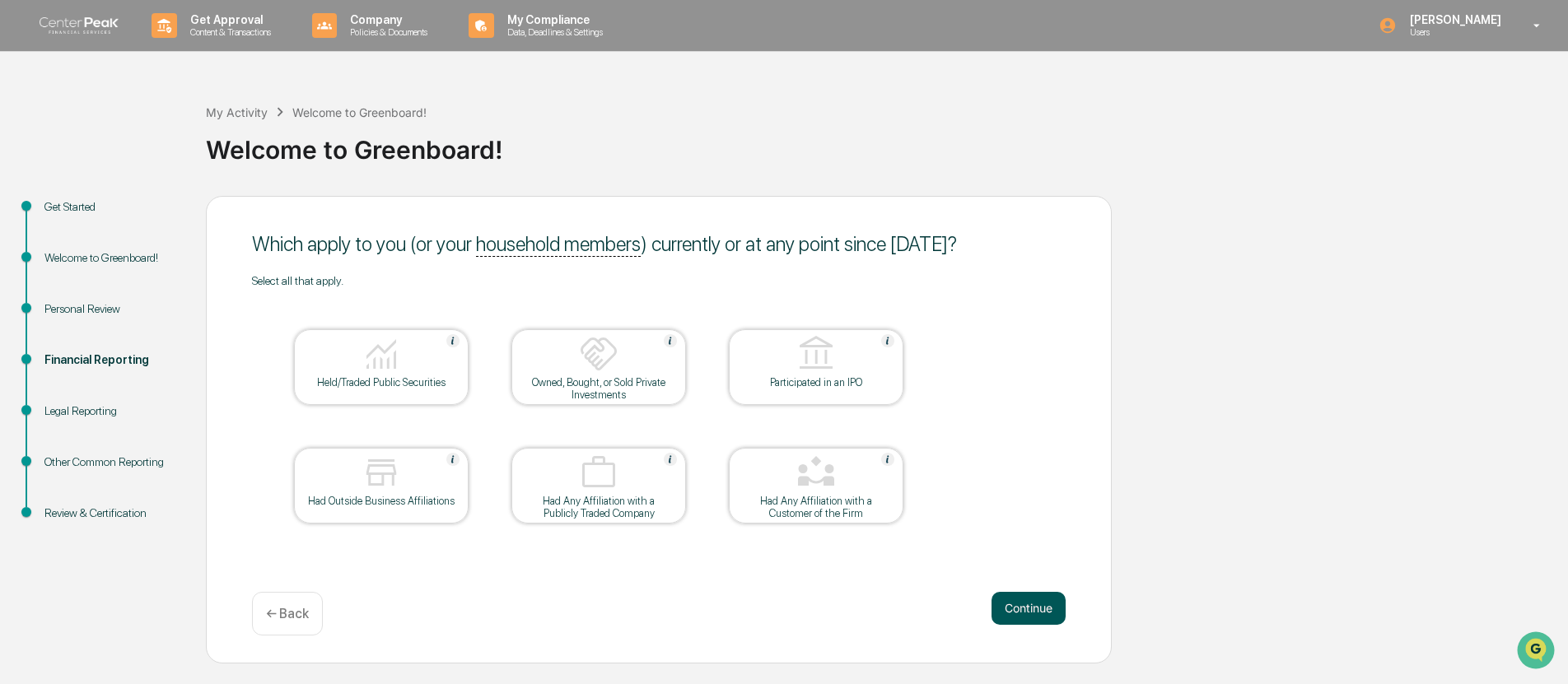
click at [1024, 607] on button "Continue" at bounding box center [1029, 608] width 75 height 33
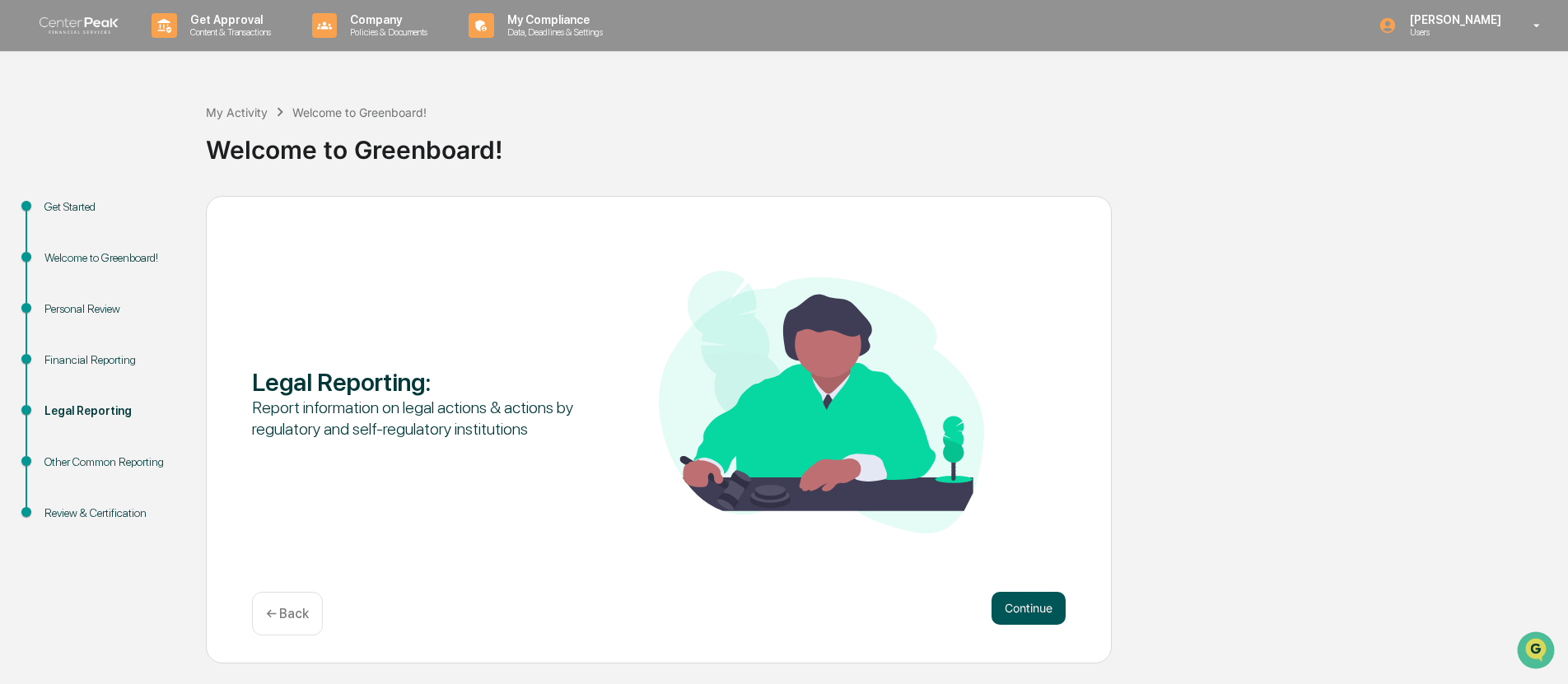
click at [1018, 601] on button "Continue" at bounding box center [1029, 608] width 75 height 33
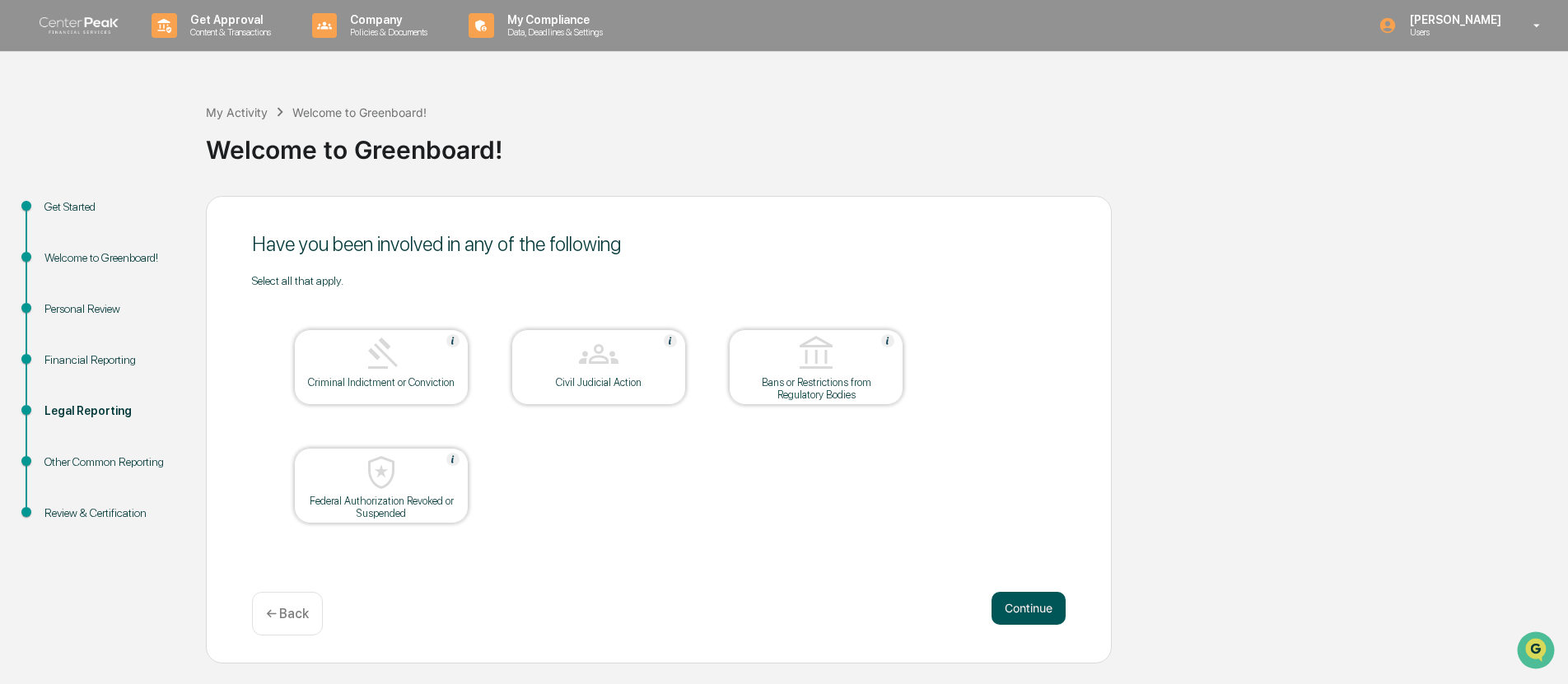
click at [1014, 602] on button "Continue" at bounding box center [1029, 608] width 75 height 33
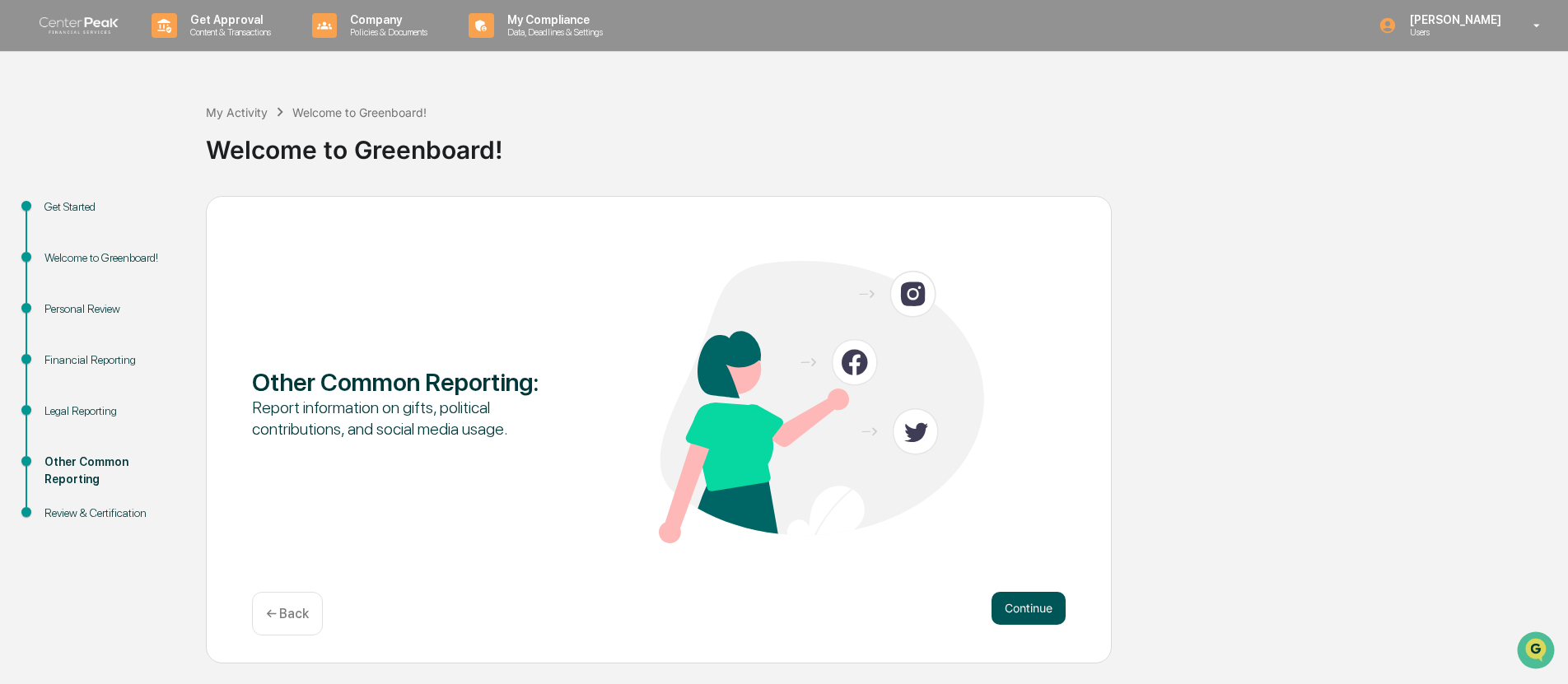
click at [1012, 601] on button "Continue" at bounding box center [1029, 608] width 75 height 33
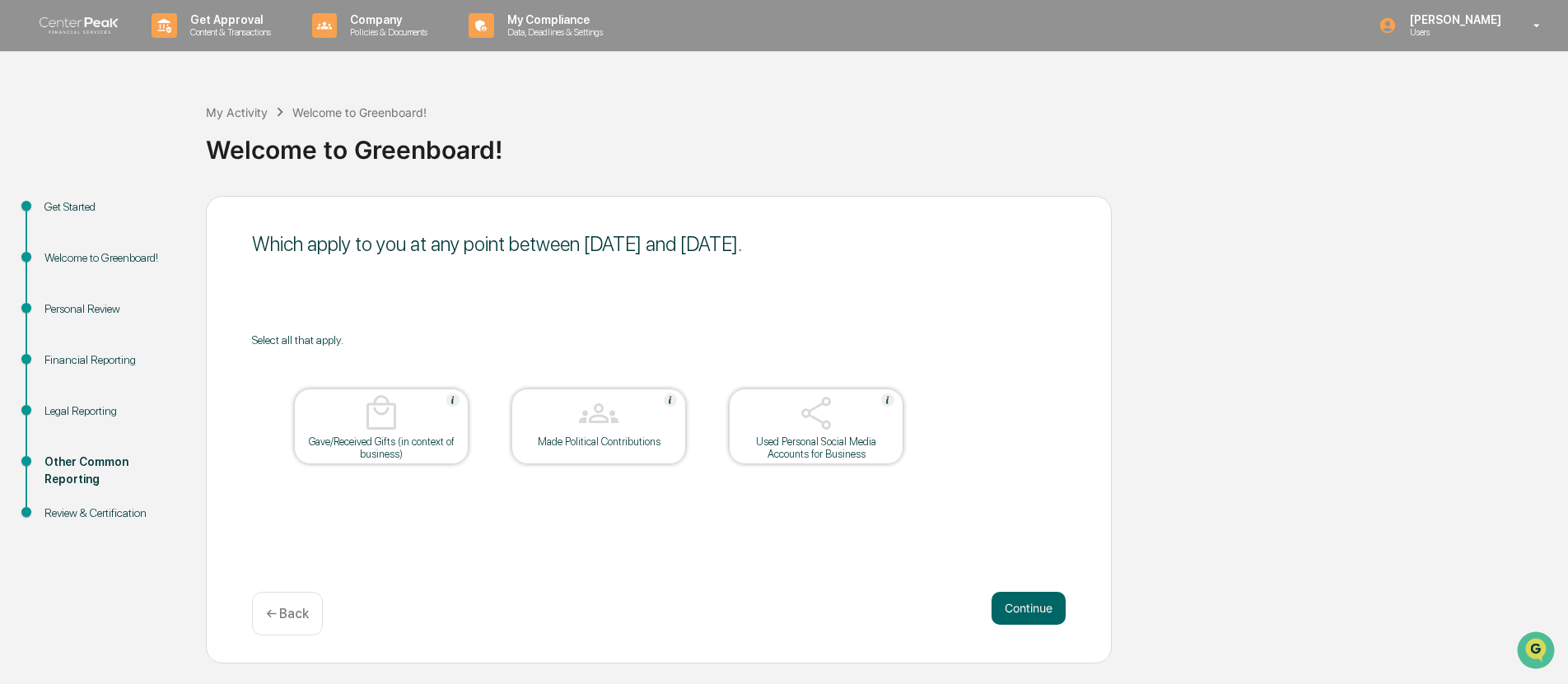
click at [1012, 601] on button "Continue" at bounding box center [1029, 608] width 75 height 33
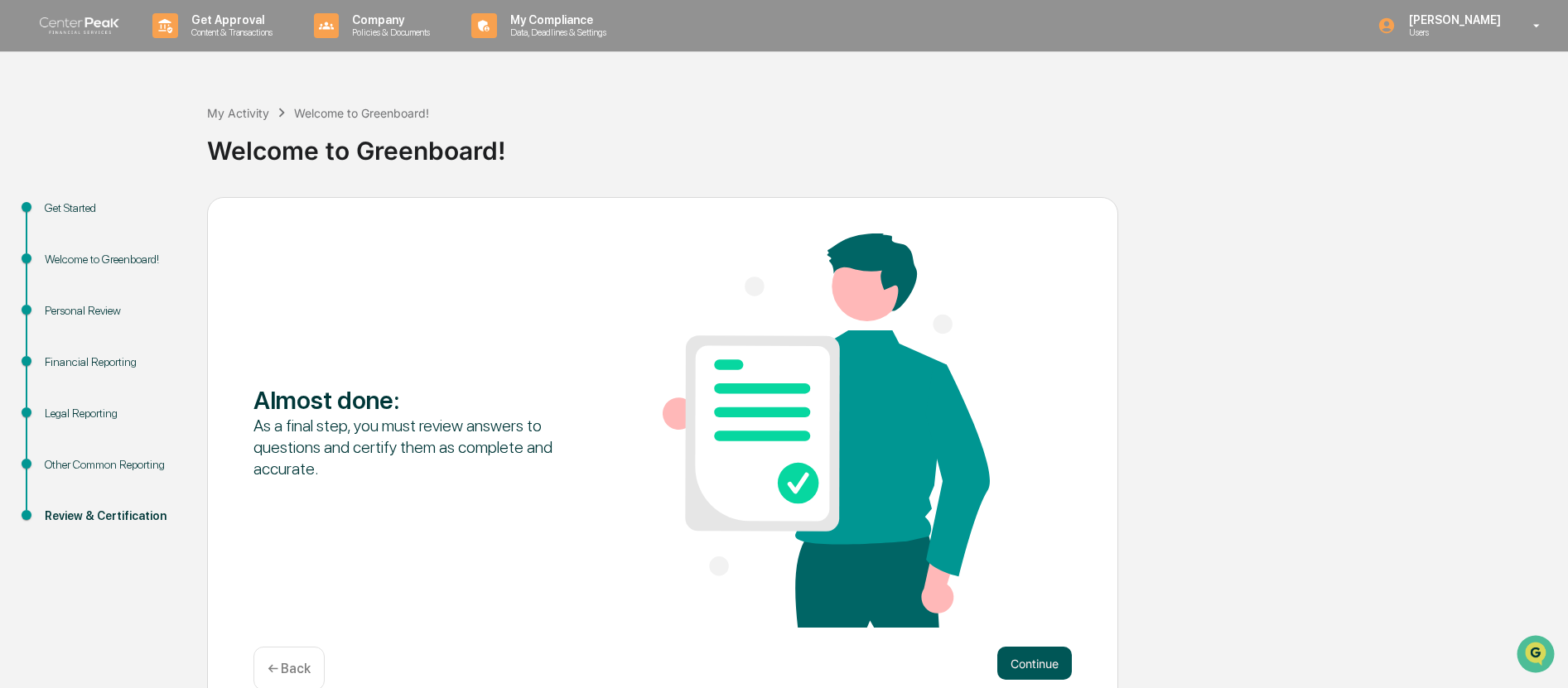
click at [1028, 655] on button "Continue" at bounding box center [1035, 663] width 75 height 33
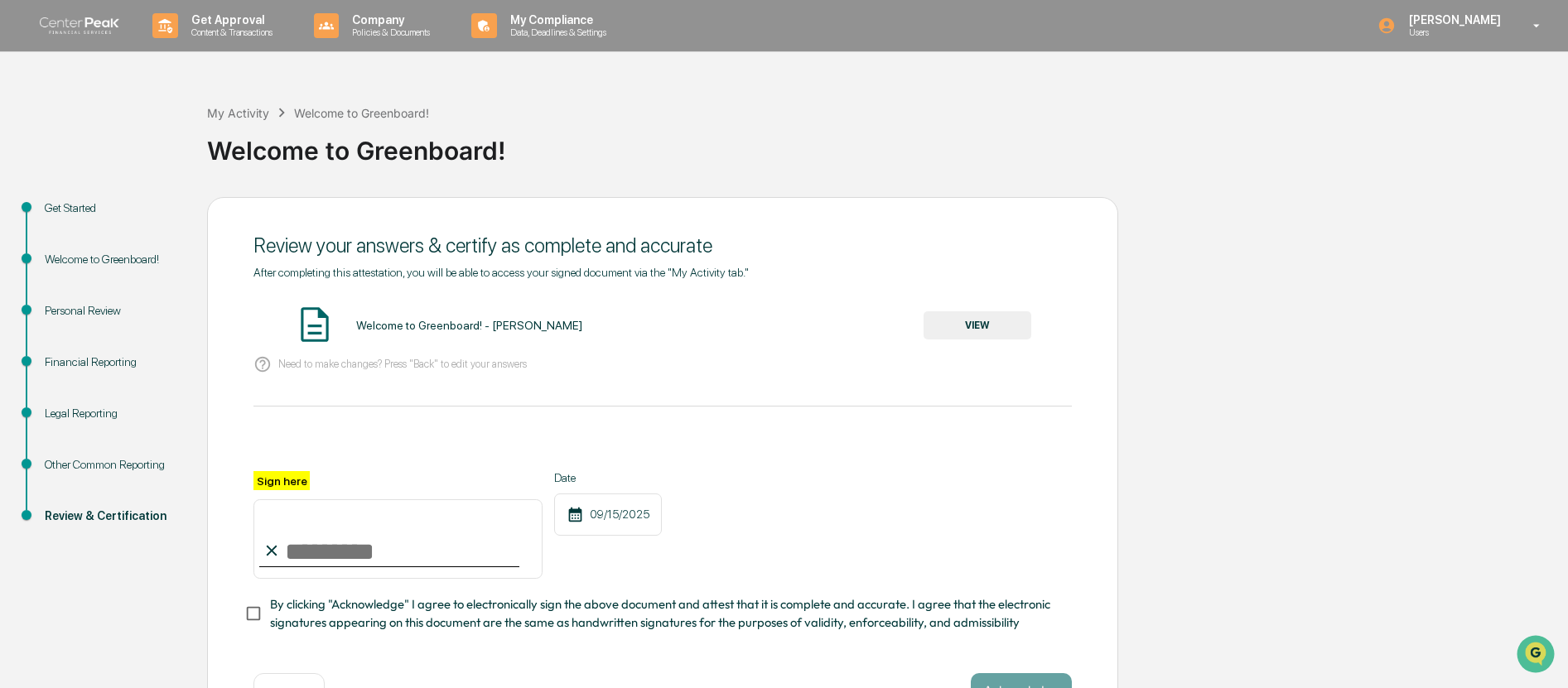
click at [306, 329] on img at bounding box center [315, 325] width 41 height 41
click at [971, 327] on button "VIEW" at bounding box center [977, 326] width 108 height 29
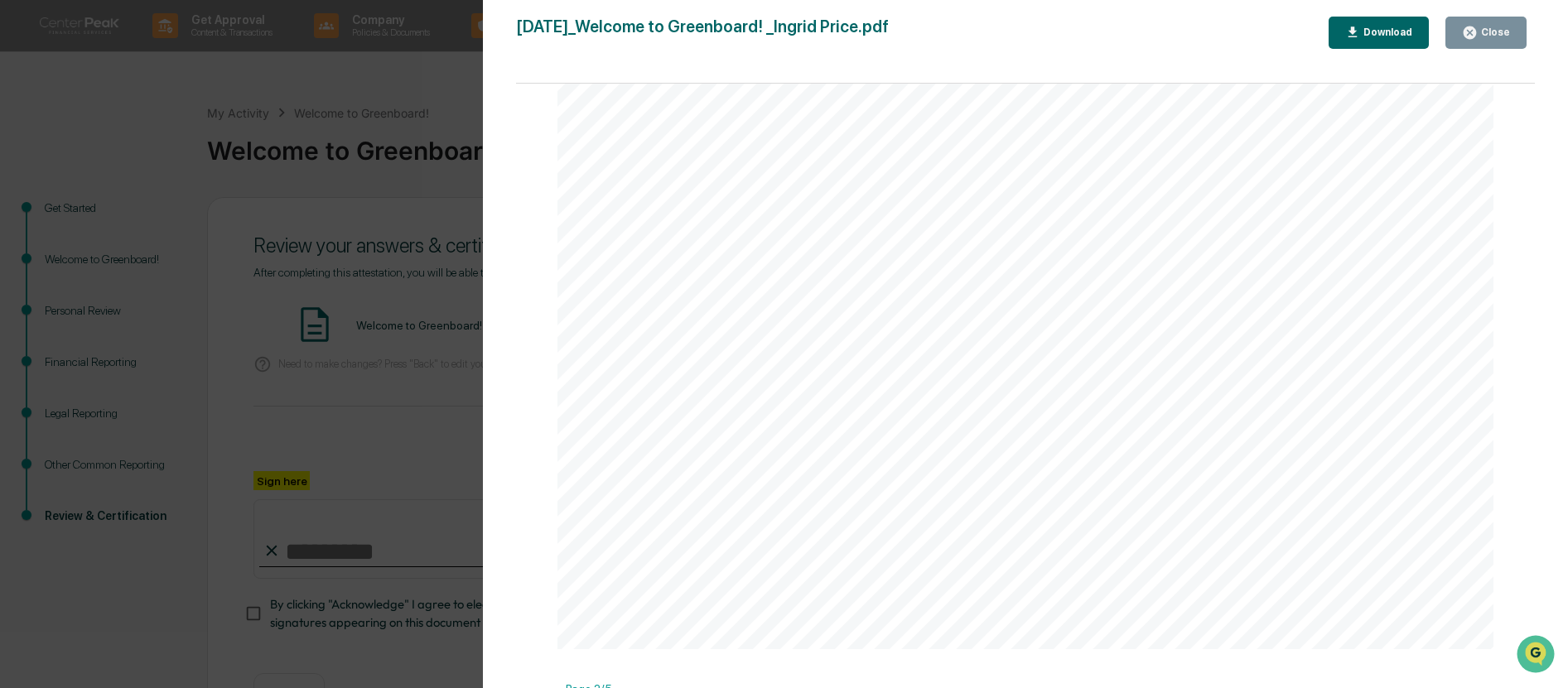
scroll to position [788, 0]
click at [1488, 37] on div "Close" at bounding box center [1494, 32] width 32 height 12
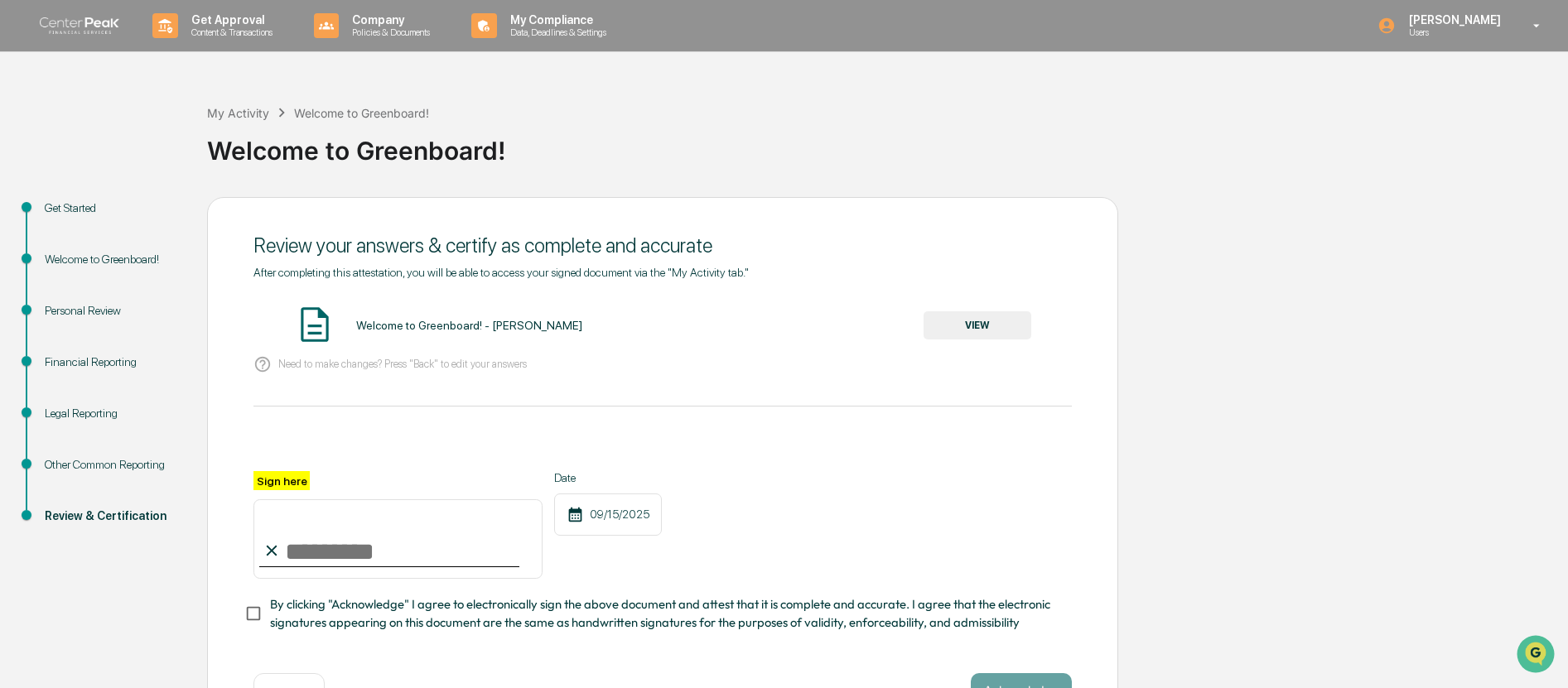
click at [285, 543] on input "Sign here" at bounding box center [398, 539] width 289 height 79
type input "*"
type input "**********"
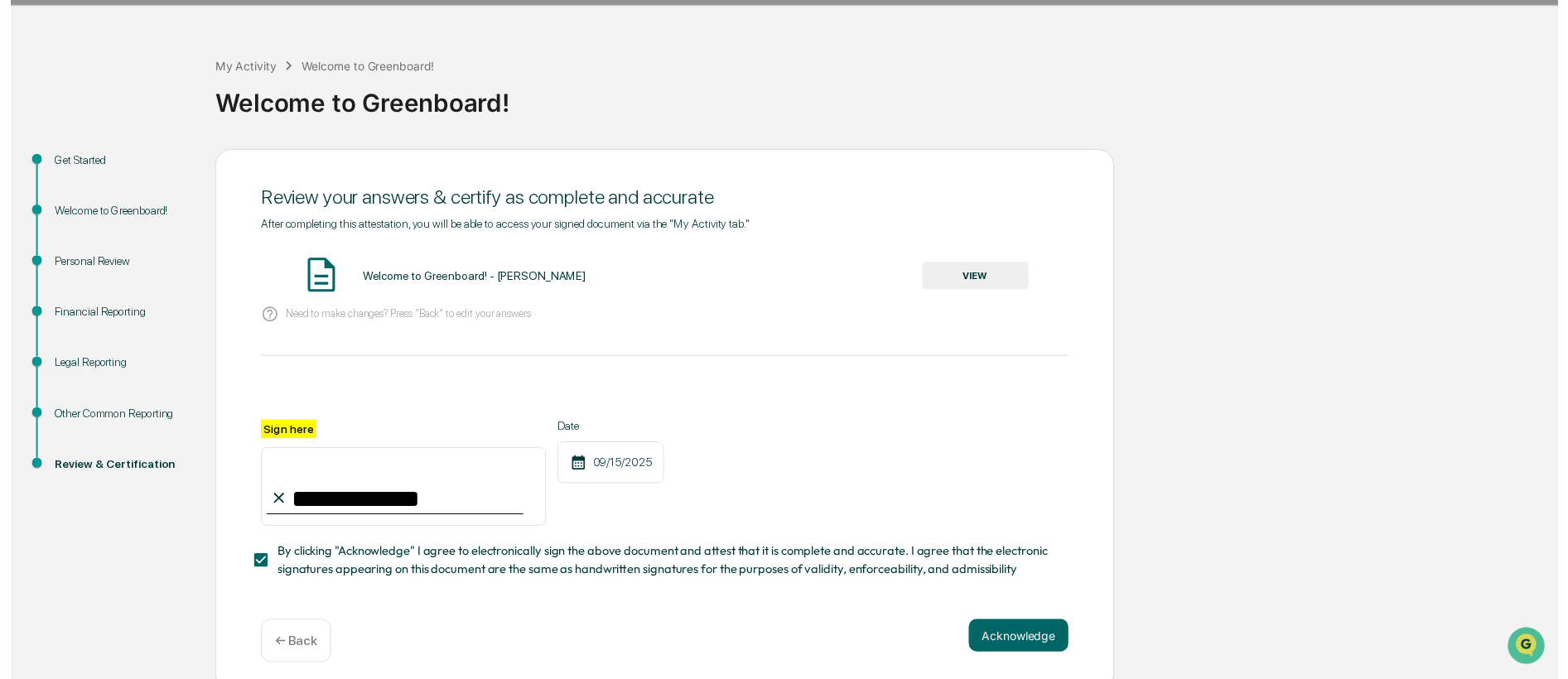
scroll to position [55, 0]
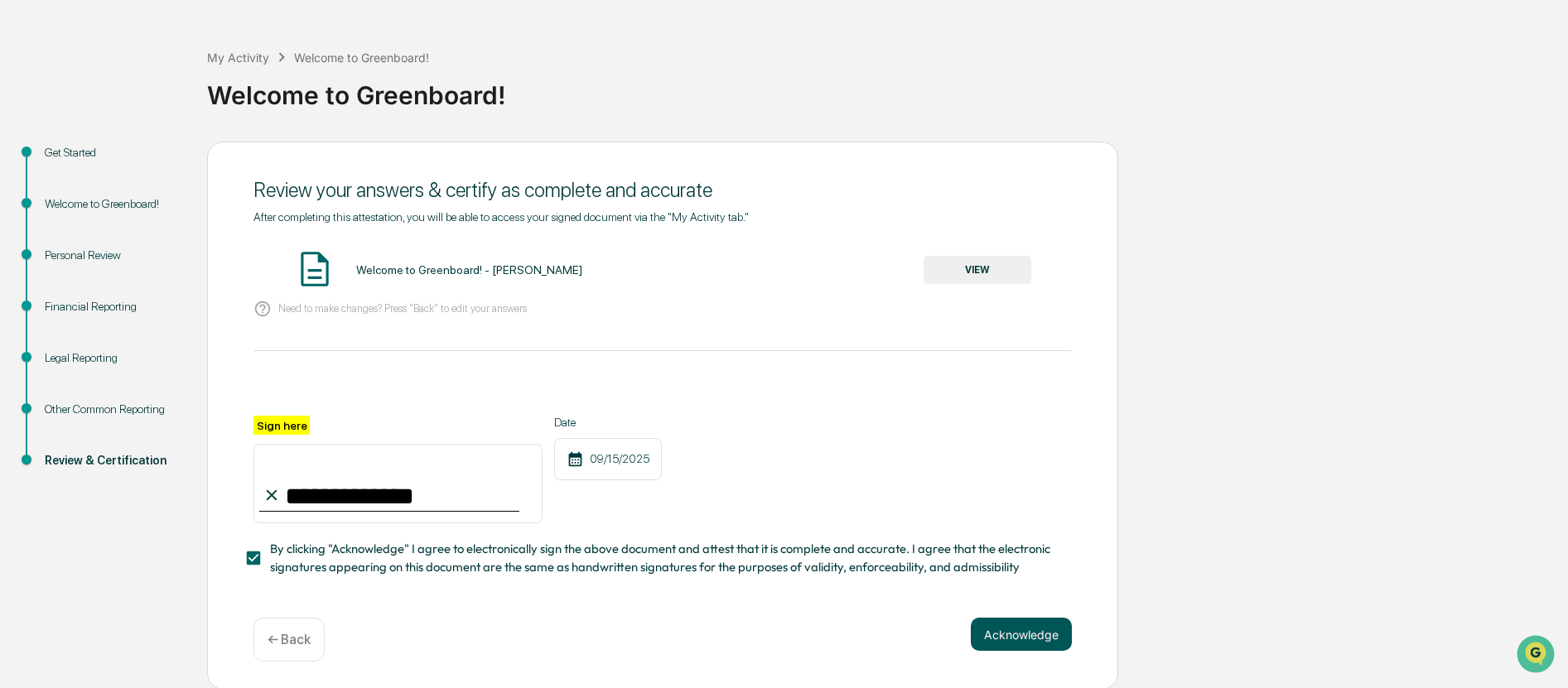
click at [1009, 637] on button "Acknowledge" at bounding box center [1021, 634] width 101 height 33
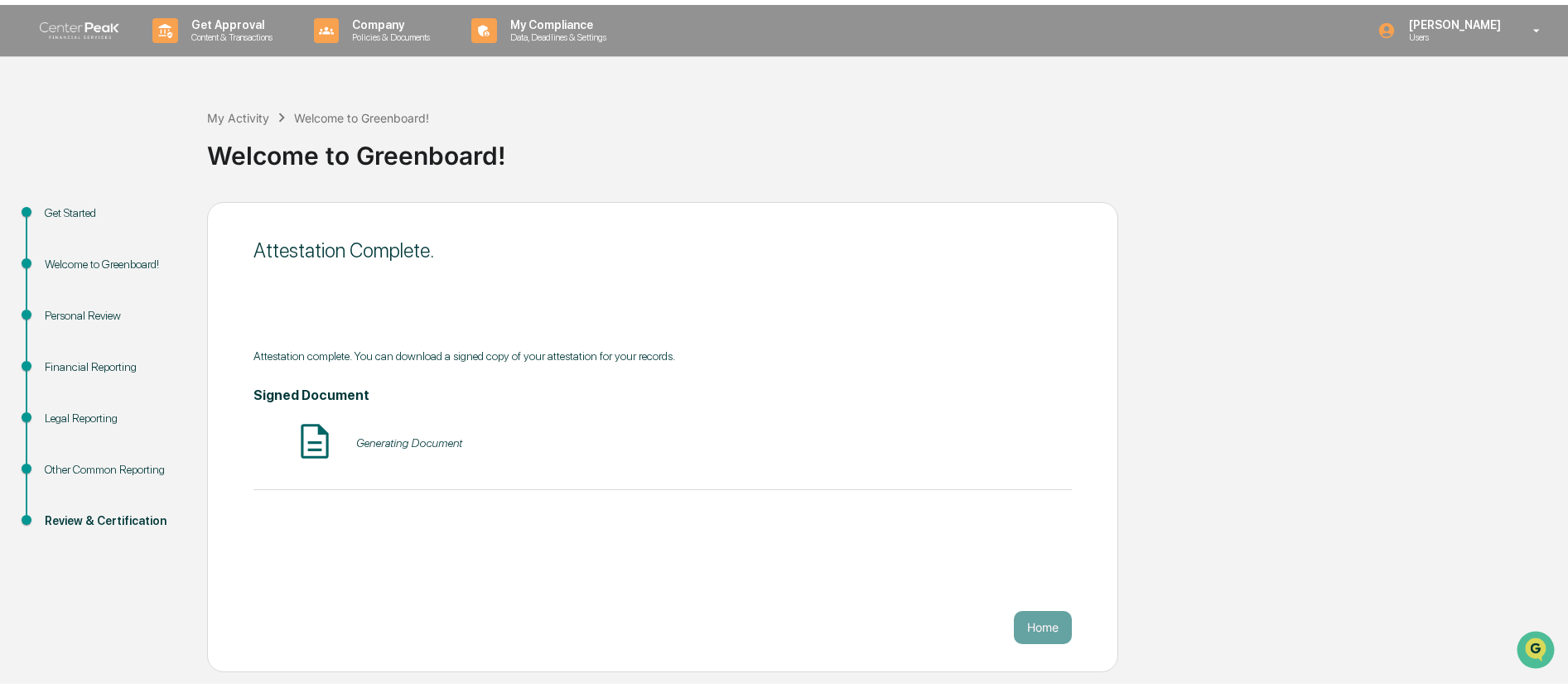
scroll to position [0, 0]
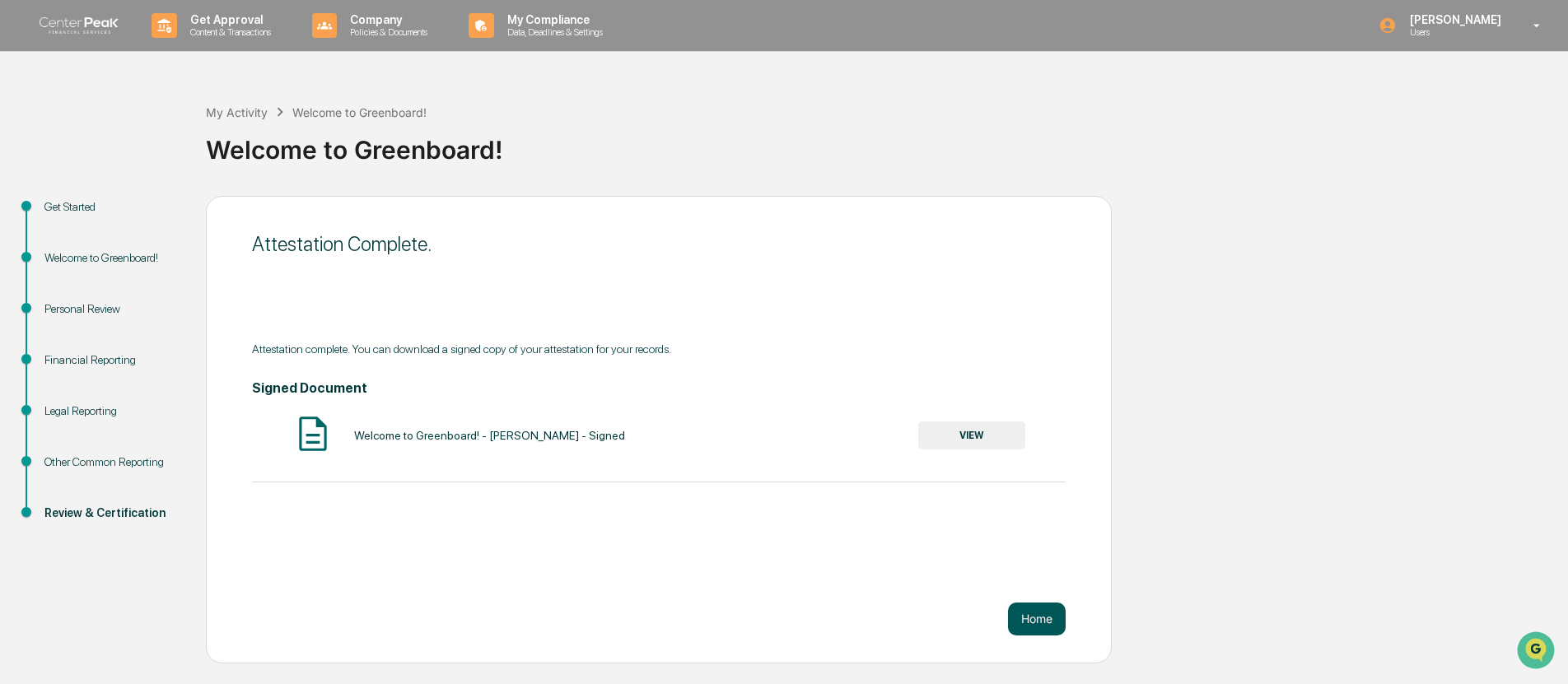
click at [1034, 620] on button "Home" at bounding box center [1036, 618] width 58 height 33
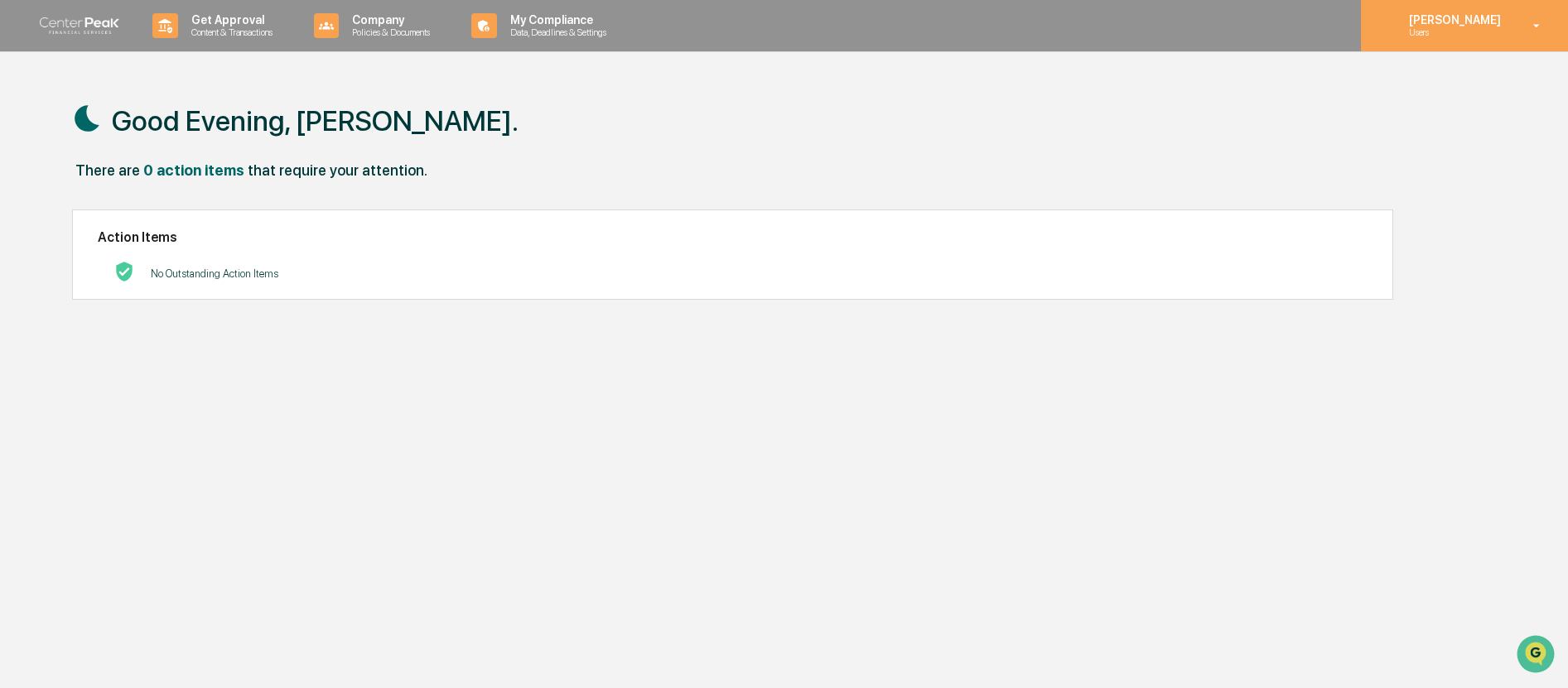
click at [1489, 24] on p "[PERSON_NAME]" at bounding box center [1452, 20] width 113 height 13
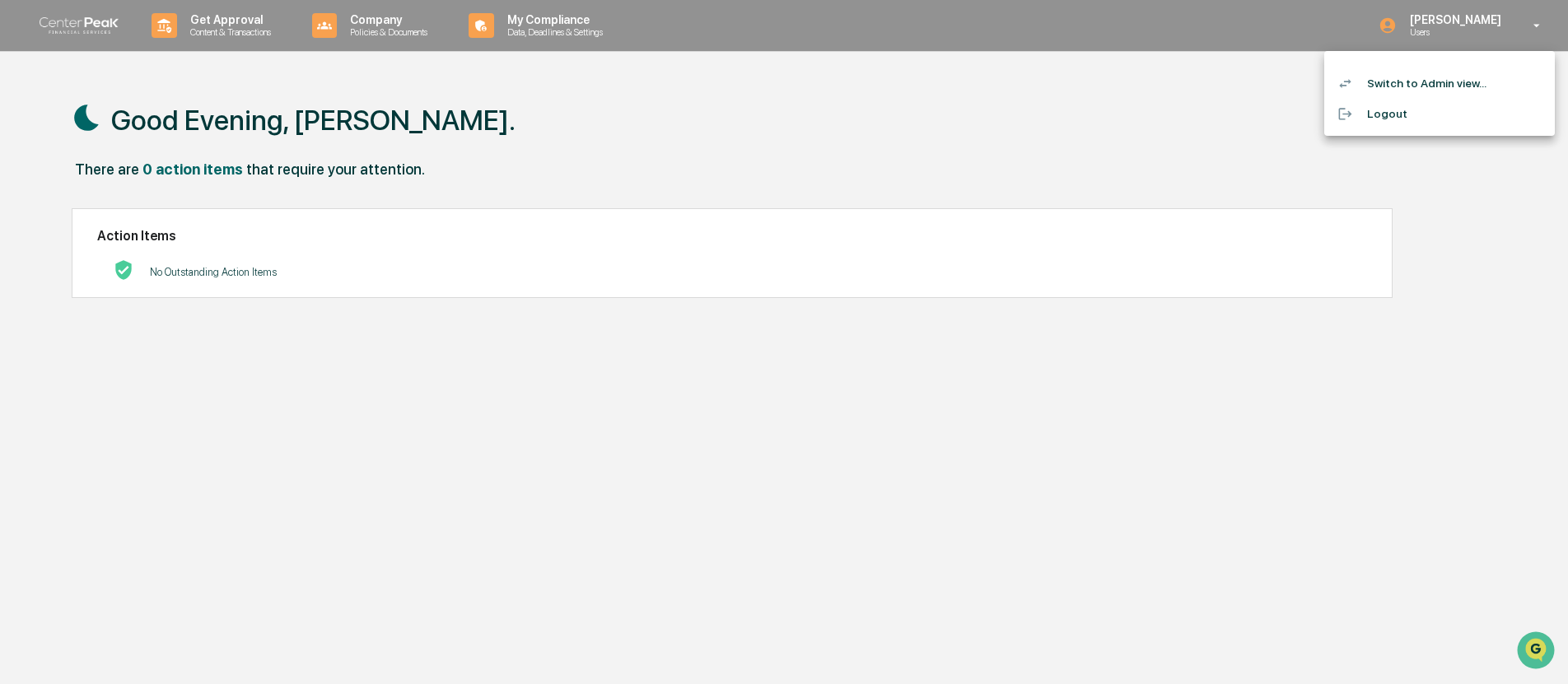
click at [1450, 84] on li "Switch to Admin view..." at bounding box center [1440, 83] width 231 height 30
